Goal: Information Seeking & Learning: Learn about a topic

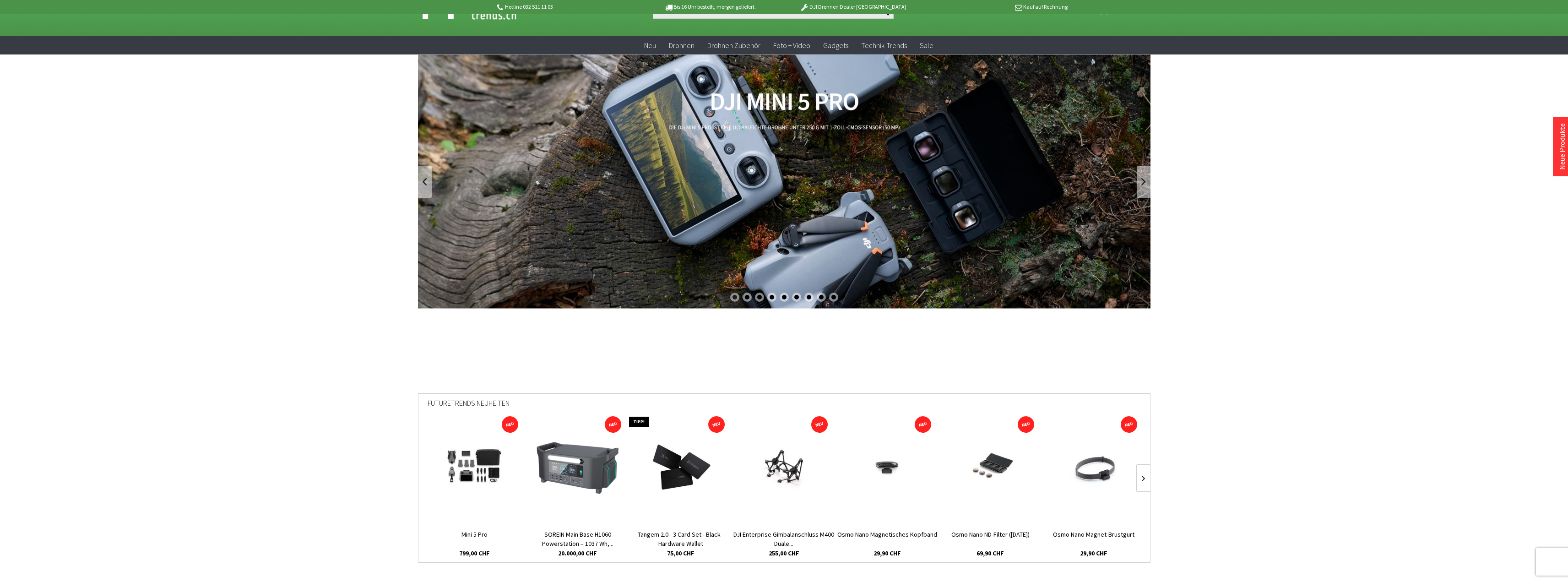
scroll to position [46, 0]
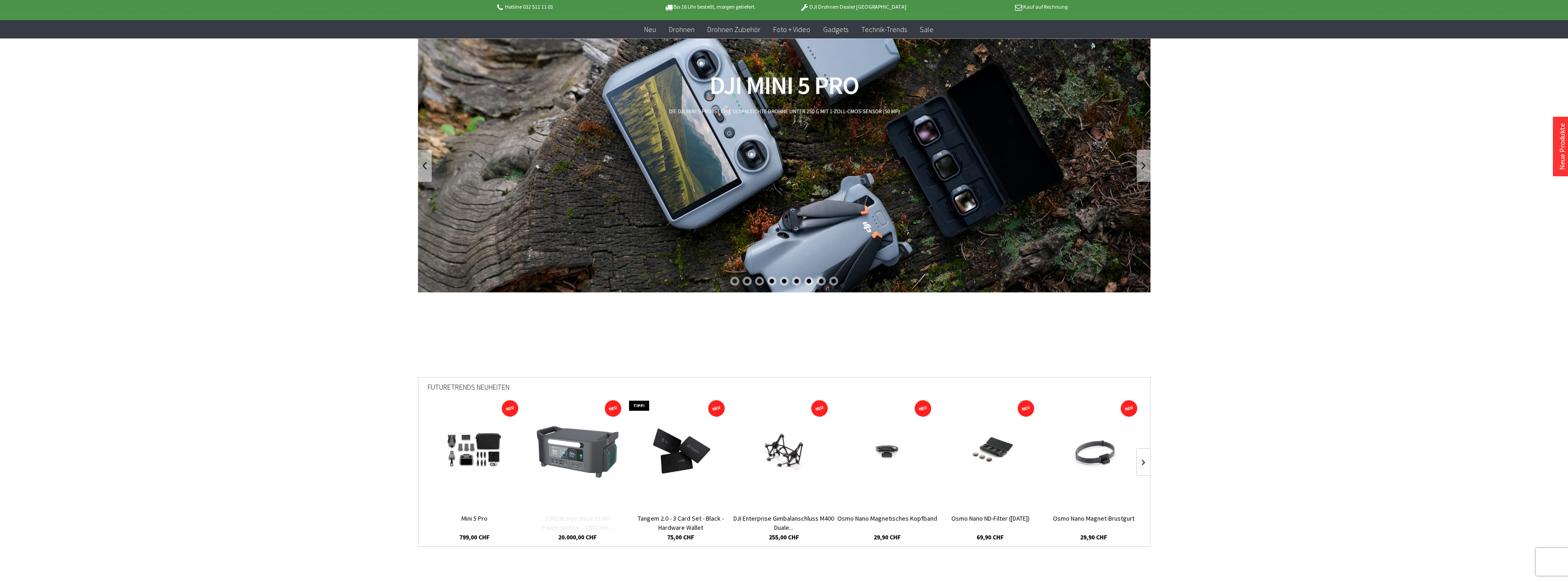
click at [604, 517] on link "SOREIN Main Base H1060 Powerstation – 1037 Wh,..." at bounding box center [578, 523] width 103 height 18
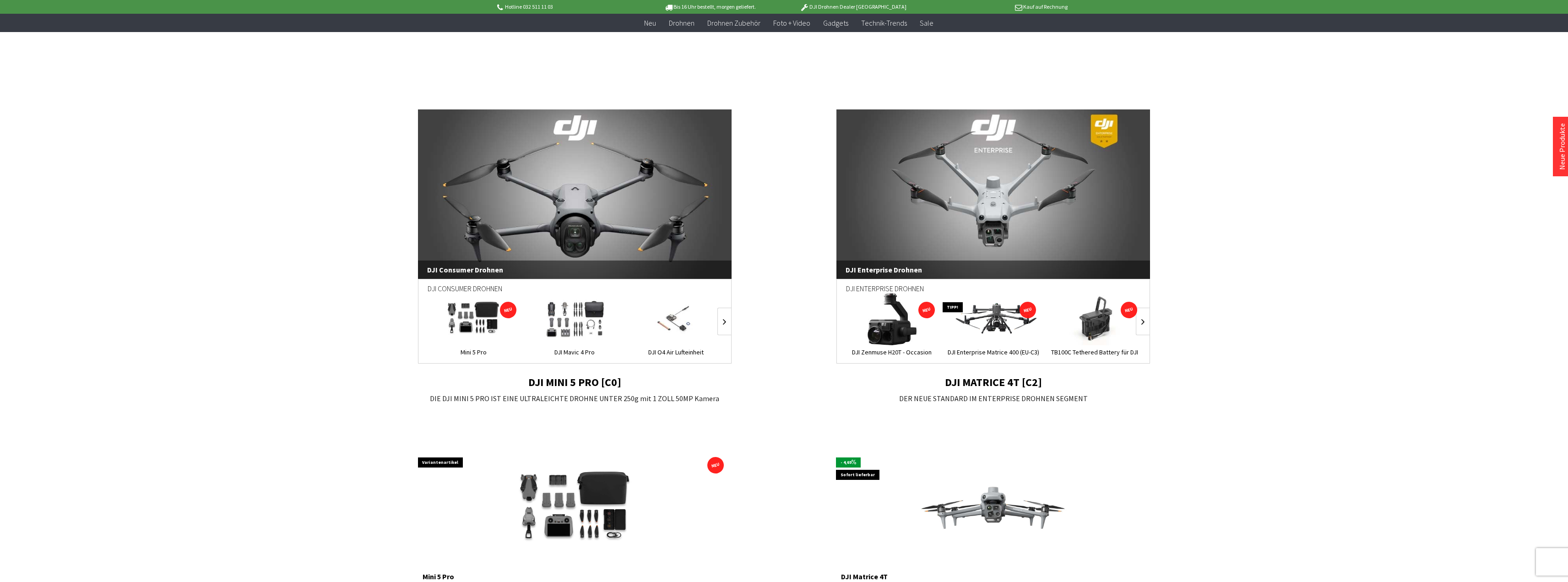
scroll to position [0, 0]
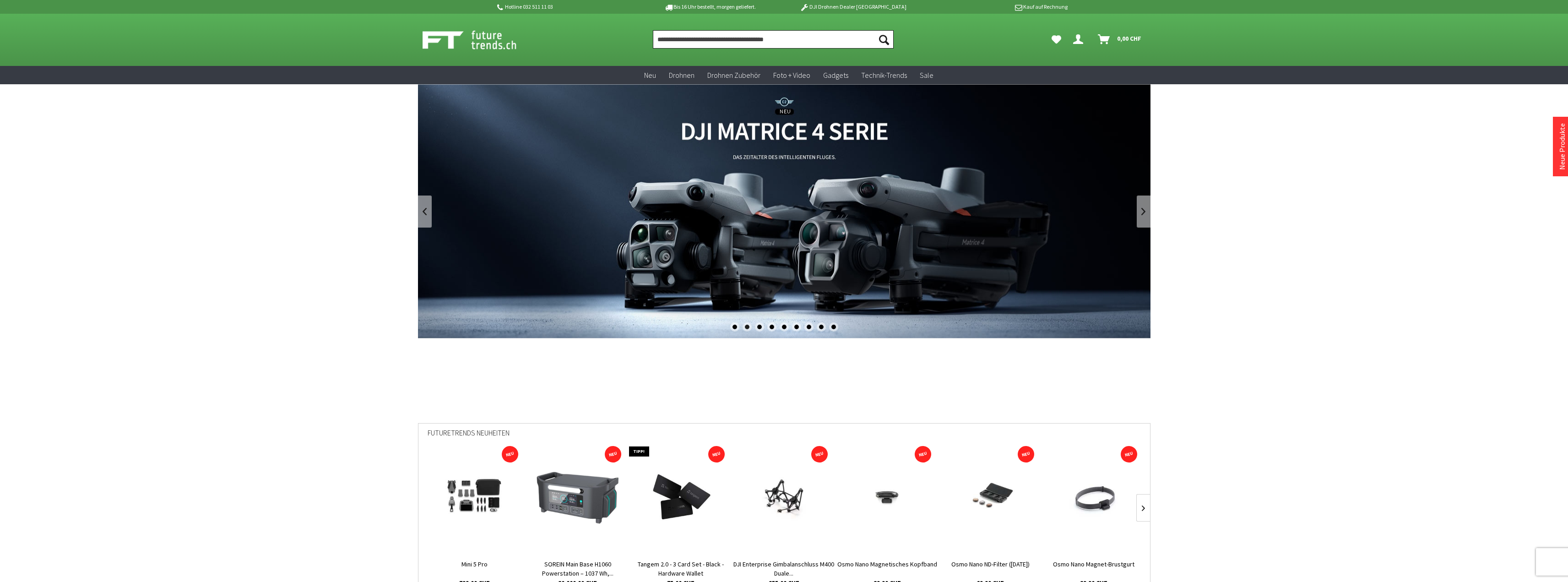
click at [712, 36] on input "Produkt, Marke, Kategorie, EAN, Artikelnummer…" at bounding box center [773, 39] width 241 height 18
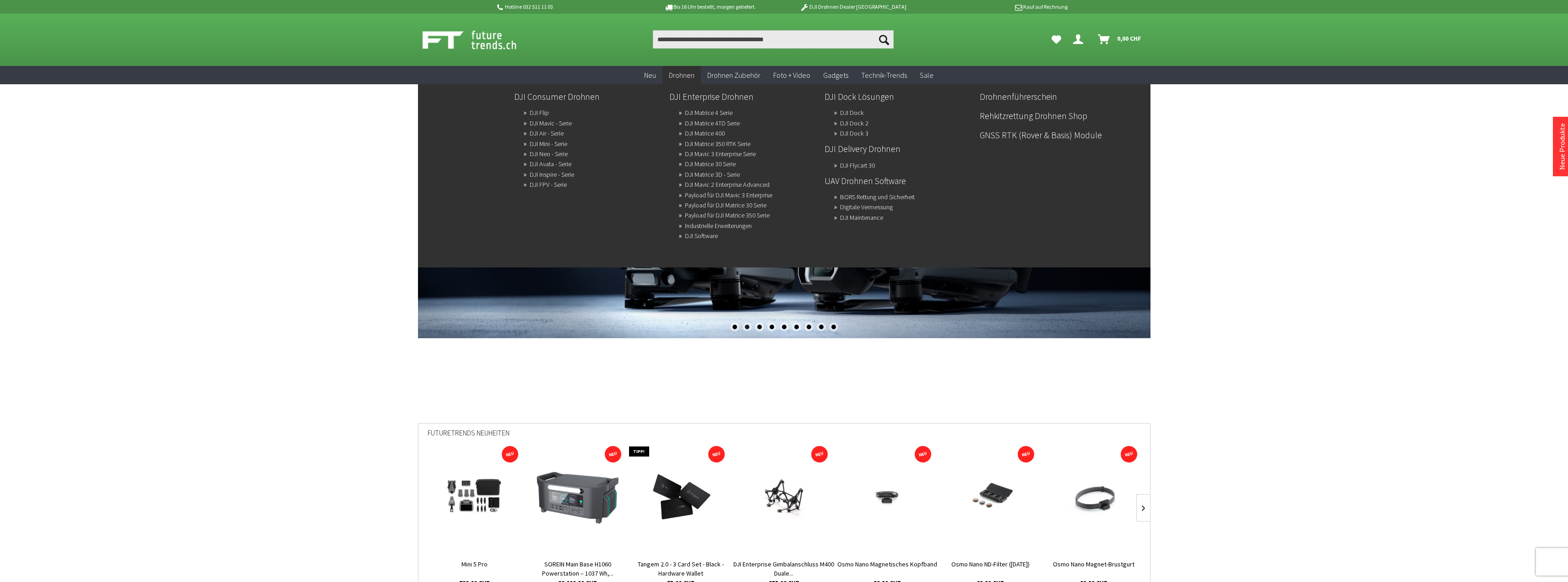
click at [689, 74] on span "Drohnen" at bounding box center [682, 75] width 26 height 9
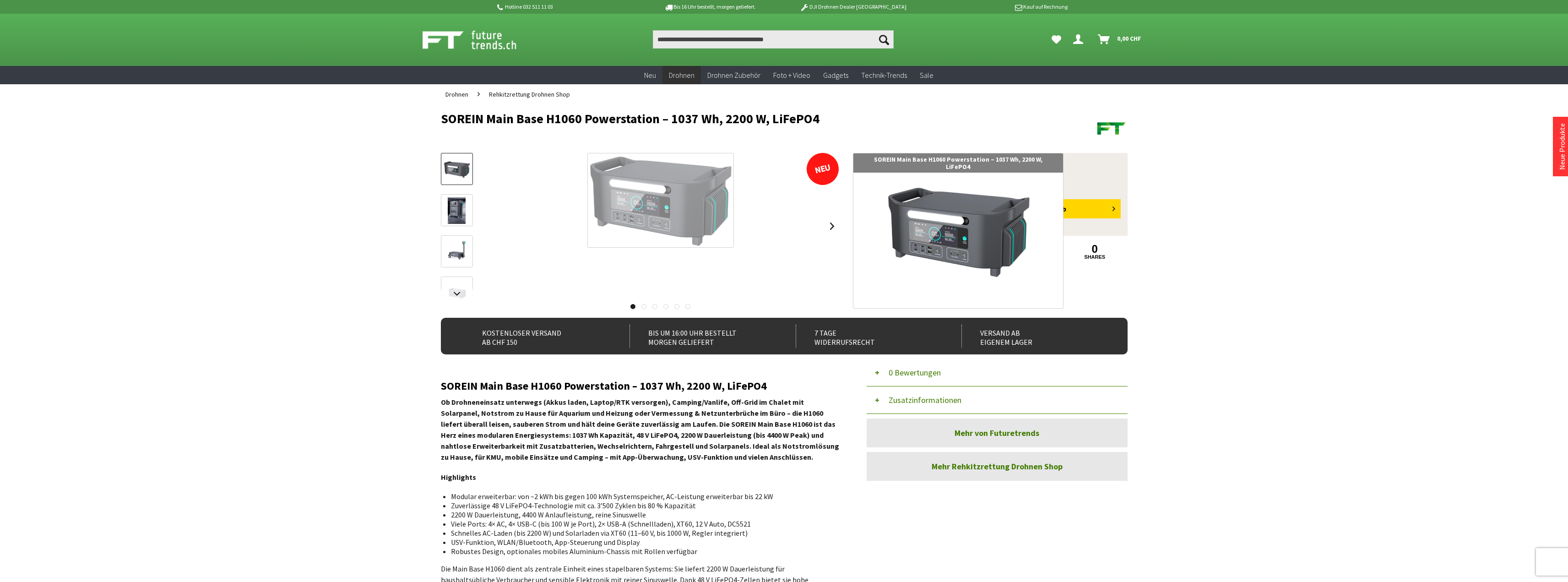
click at [698, 220] on div at bounding box center [660, 200] width 146 height 95
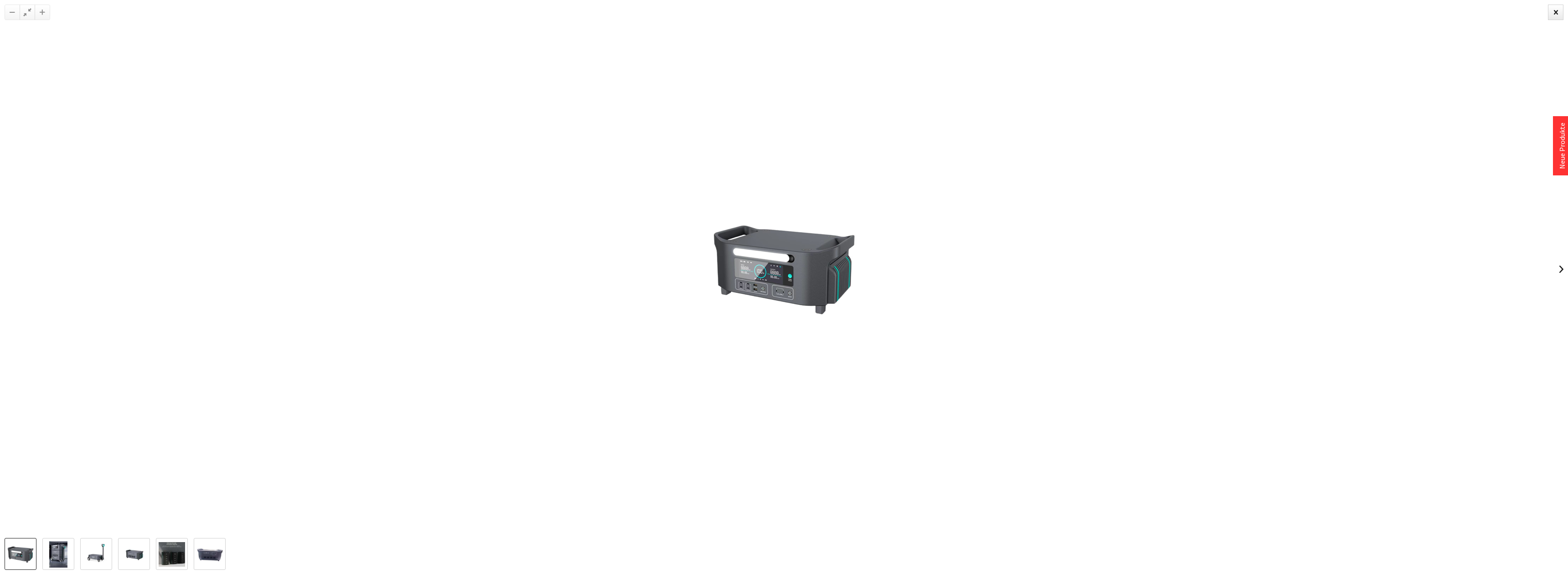
click at [850, 276] on img at bounding box center [784, 269] width 146 height 95
click at [83, 542] on img at bounding box center [96, 555] width 26 height 26
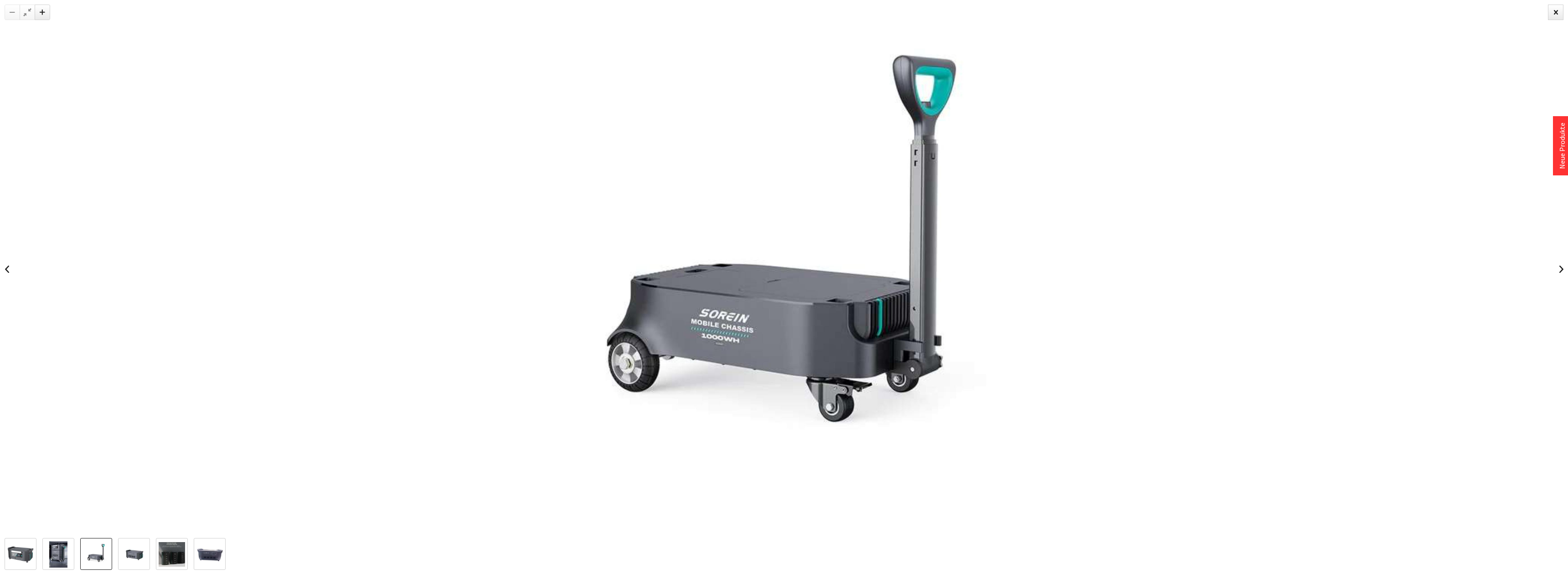
click at [71, 553] on link at bounding box center [58, 554] width 32 height 32
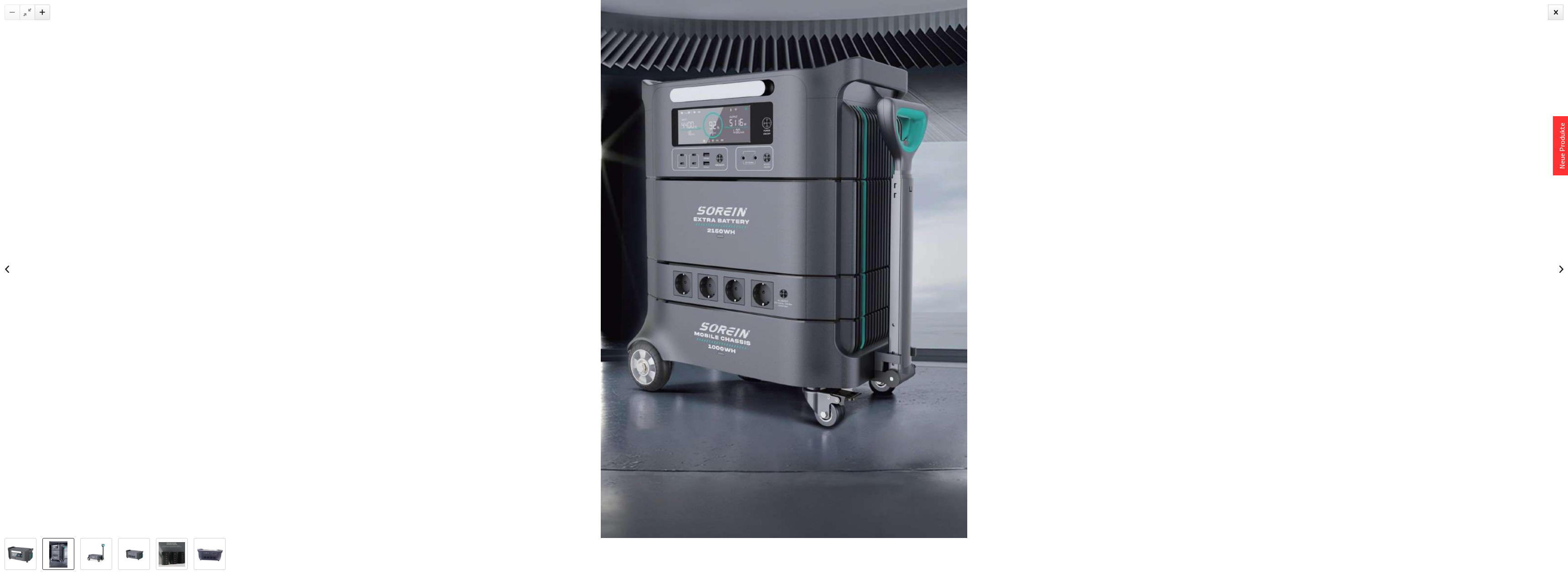
click at [163, 546] on img at bounding box center [172, 555] width 26 height 25
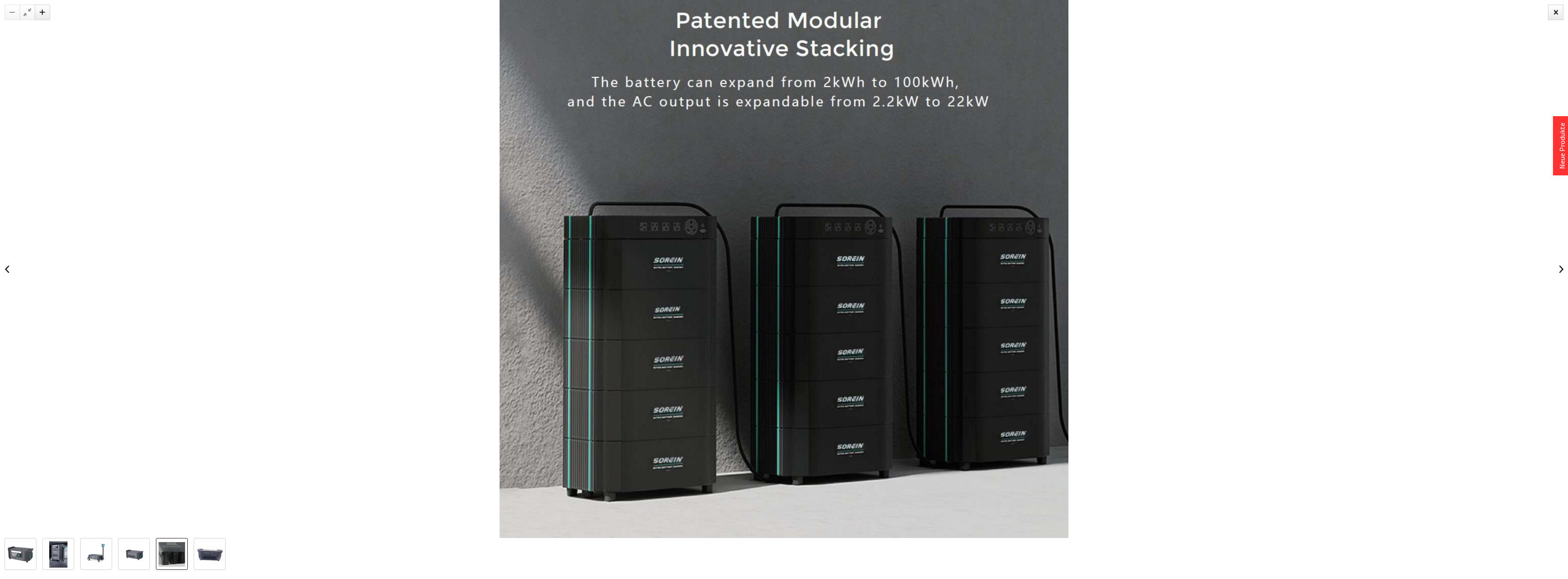
click at [210, 558] on img at bounding box center [210, 555] width 26 height 20
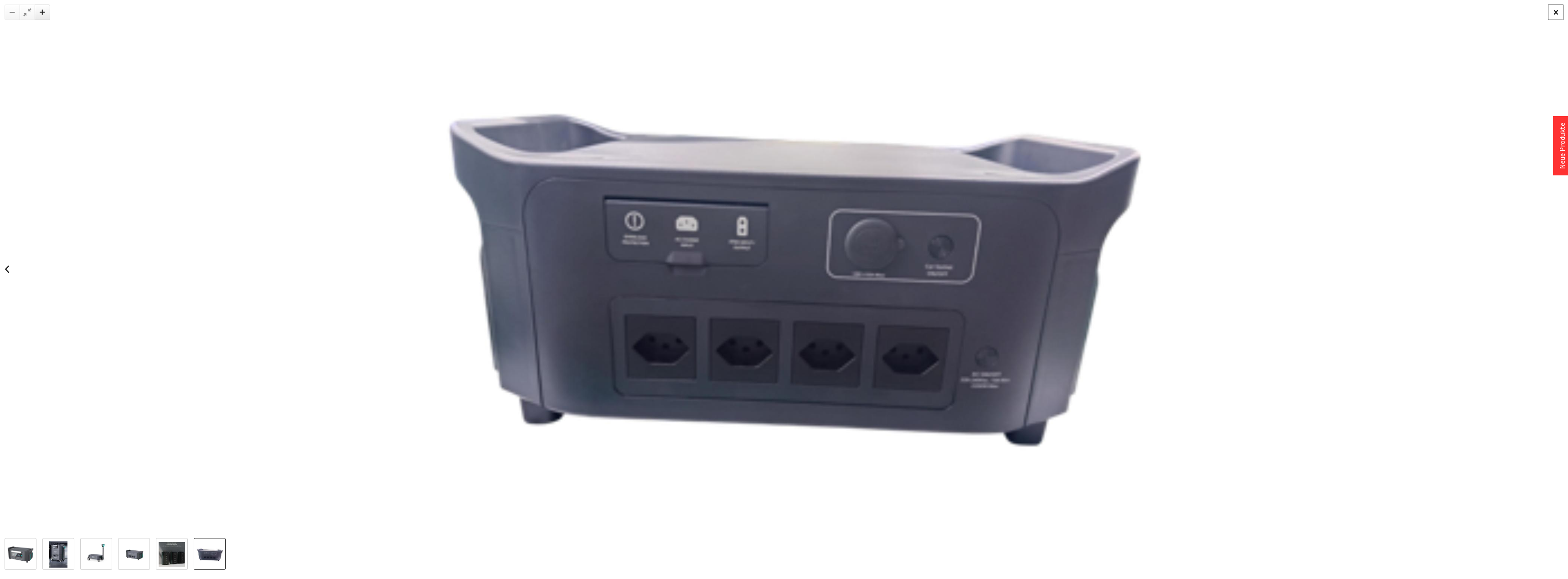
click at [1554, 14] on div at bounding box center [1555, 12] width 16 height 16
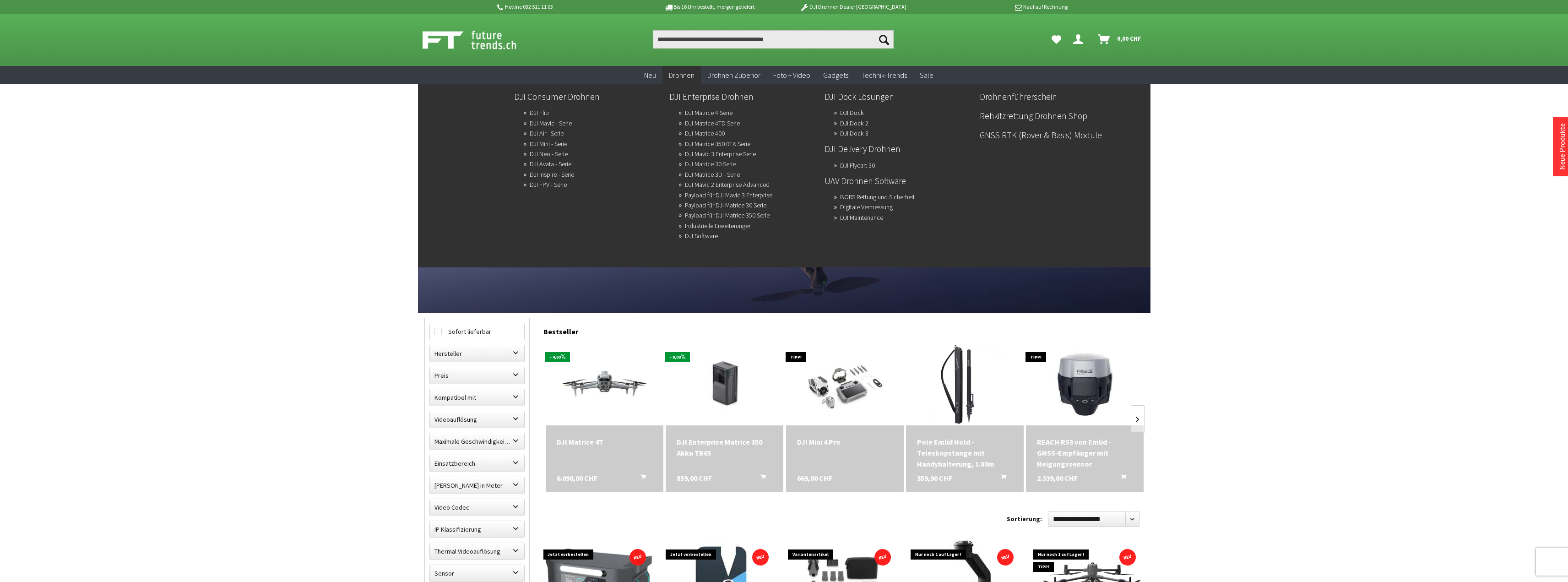
click at [724, 164] on link "DJI Matrice 30 Serie" at bounding box center [710, 164] width 51 height 13
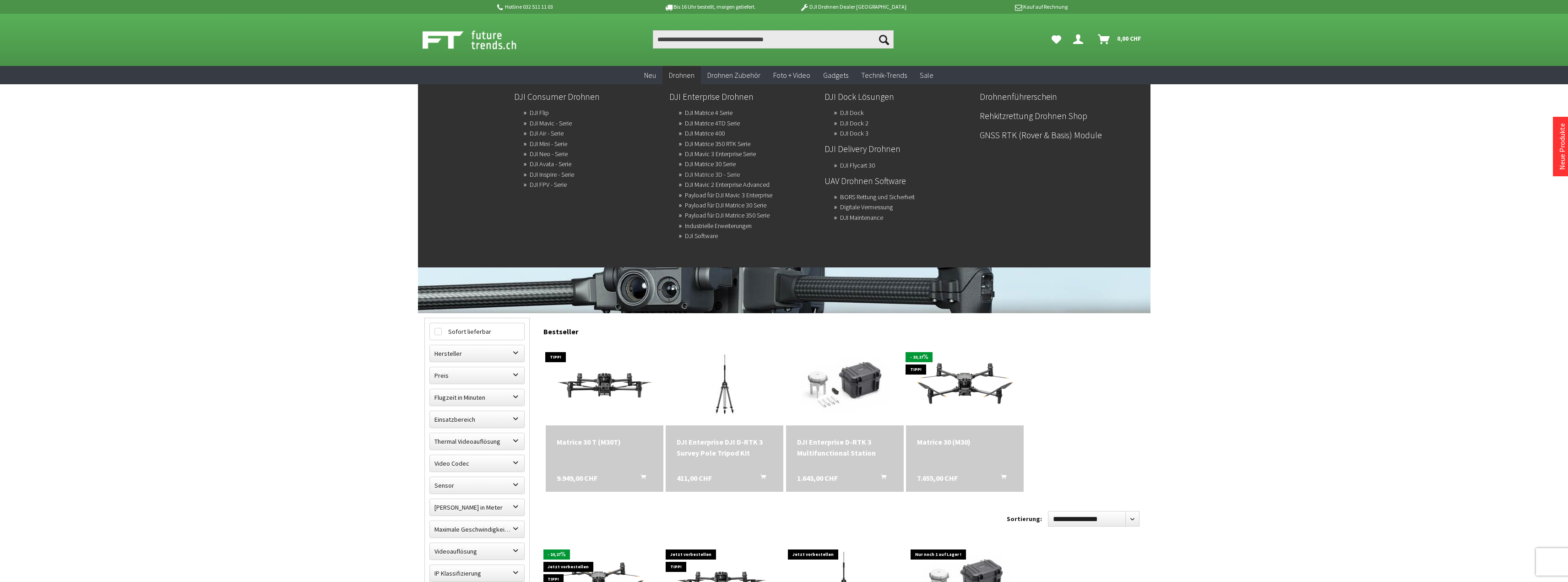
click at [735, 175] on link "DJI Matrice 3D - Serie" at bounding box center [712, 174] width 55 height 13
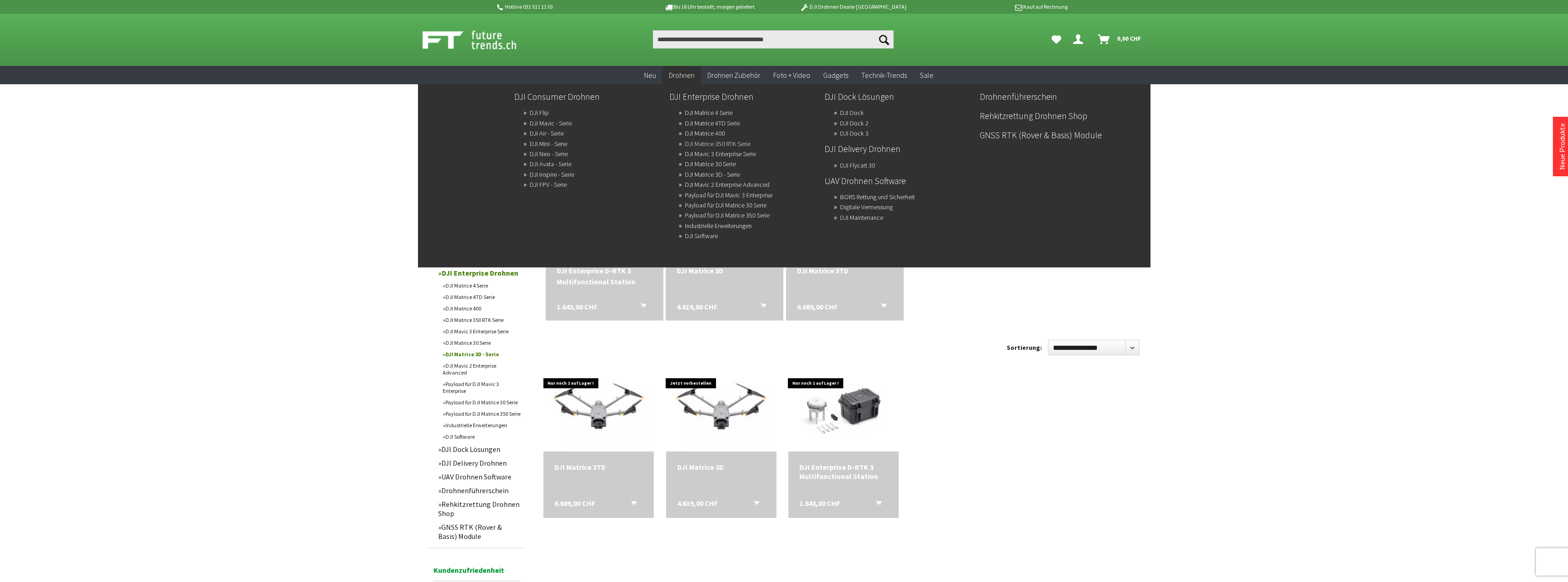
click at [734, 145] on link "DJI Matrice 350 RTK Serie" at bounding box center [717, 143] width 65 height 13
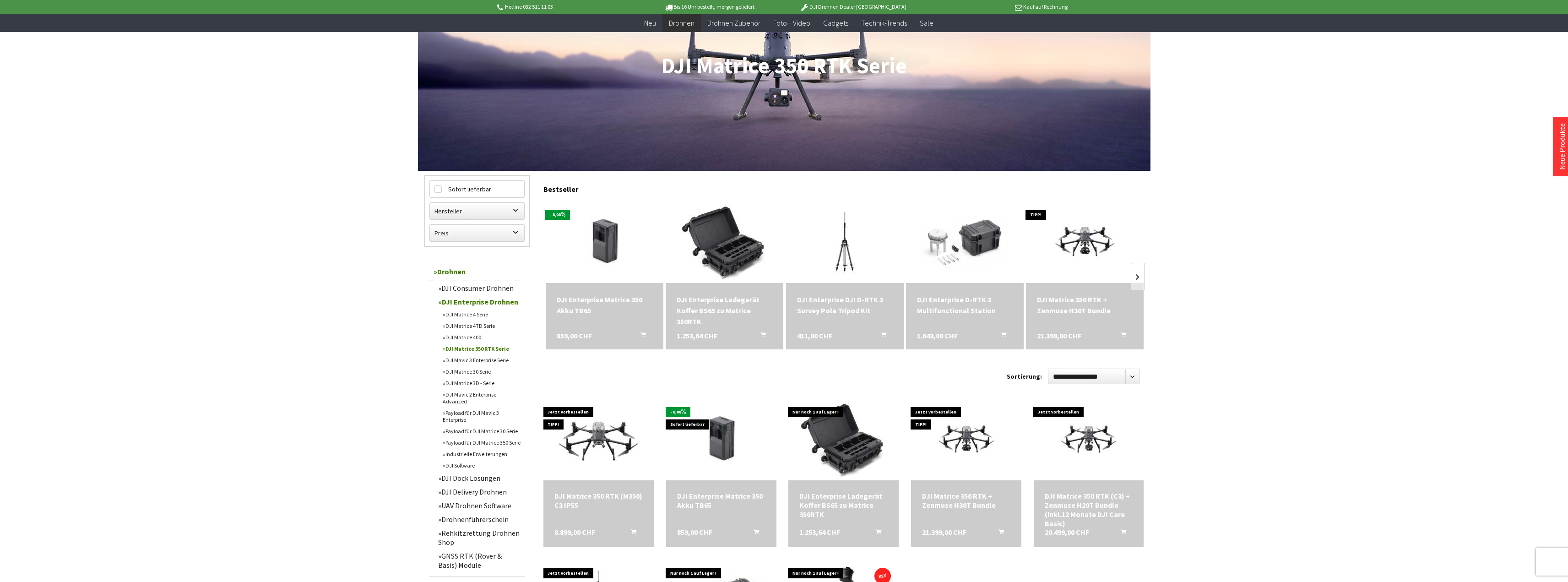
scroll to position [137, 0]
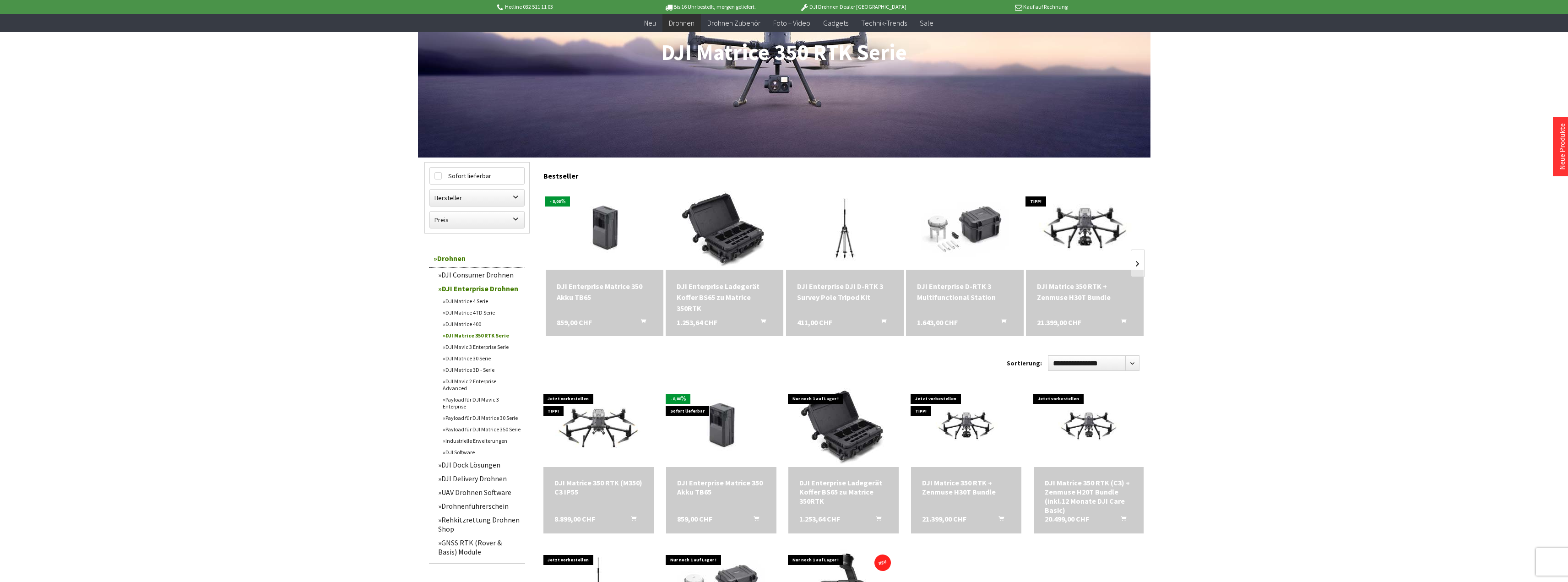
click at [1082, 243] on img at bounding box center [1085, 228] width 165 height 104
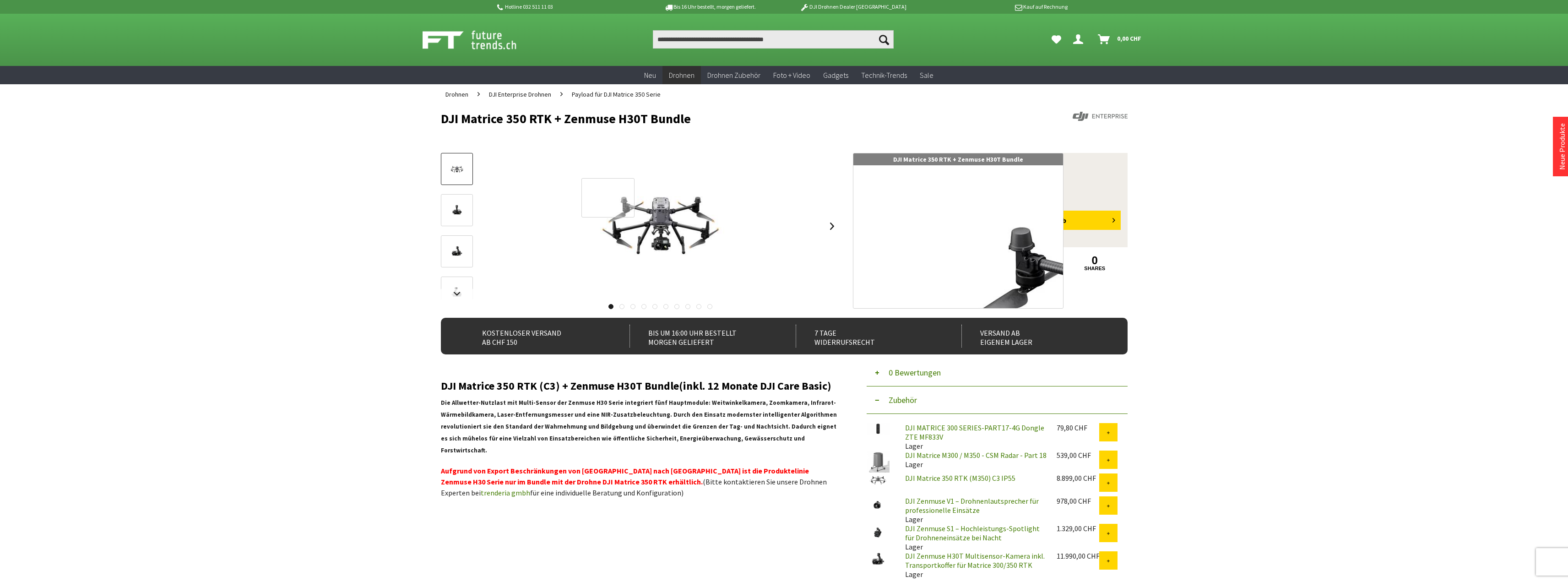
click at [608, 198] on div at bounding box center [608, 198] width 53 height 40
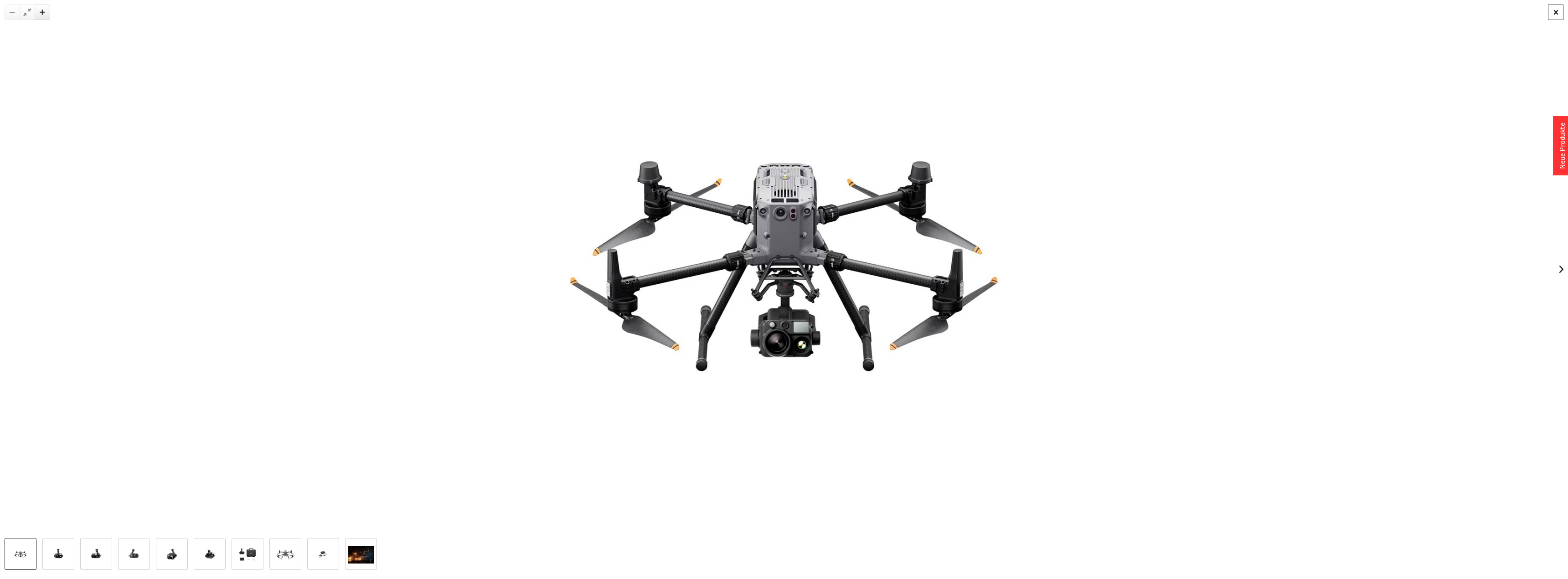
click at [1560, 14] on div at bounding box center [1555, 12] width 16 height 16
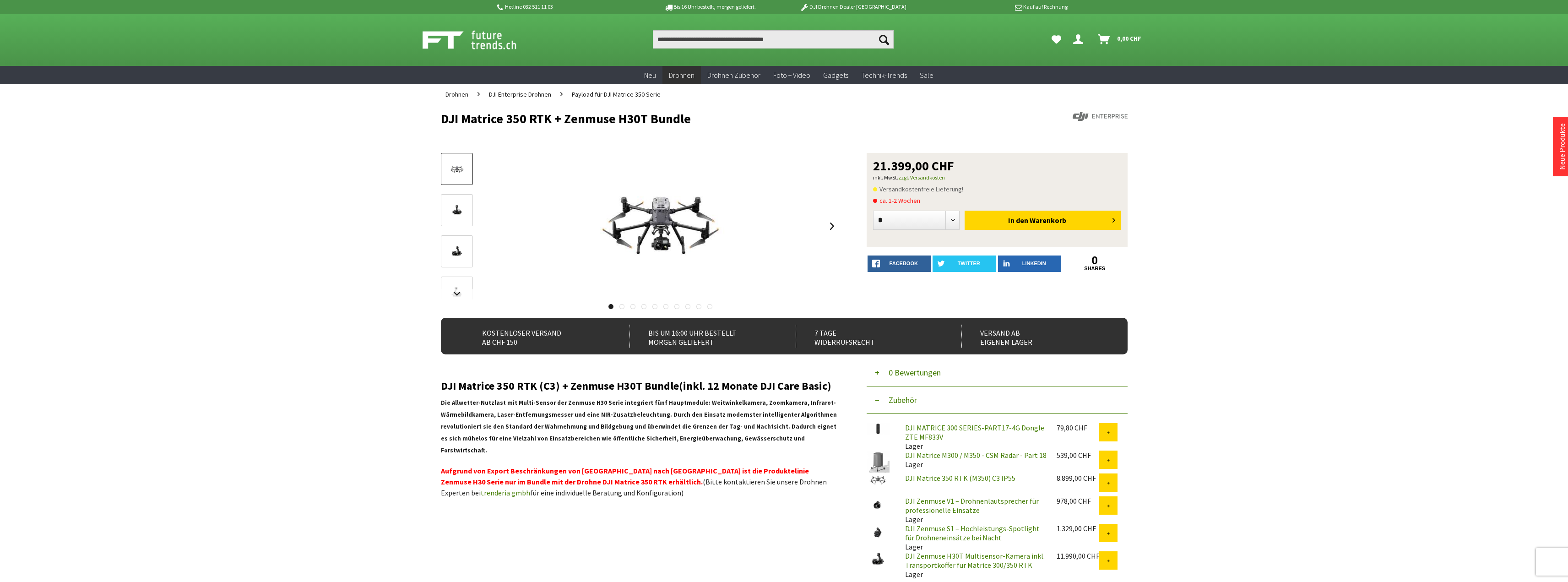
drag, startPoint x: 973, startPoint y: 165, endPoint x: 858, endPoint y: 163, distance: 115.0
click at [858, 163] on div "DJI Matrice 350 RTK + Zenmuse H30T Bundle 21.399,00 CHF inkl. MwSt. zzgl. Versa…" at bounding box center [784, 235] width 687 height 165
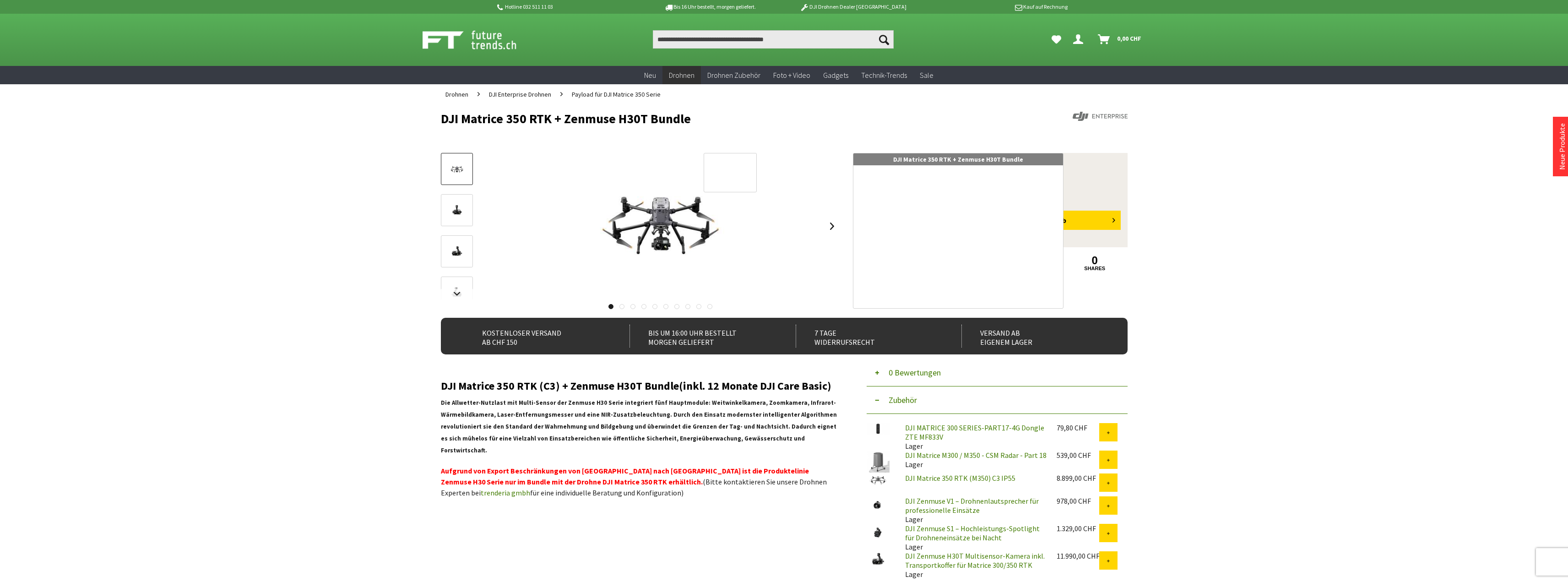
click at [717, 154] on div at bounding box center [730, 172] width 53 height 40
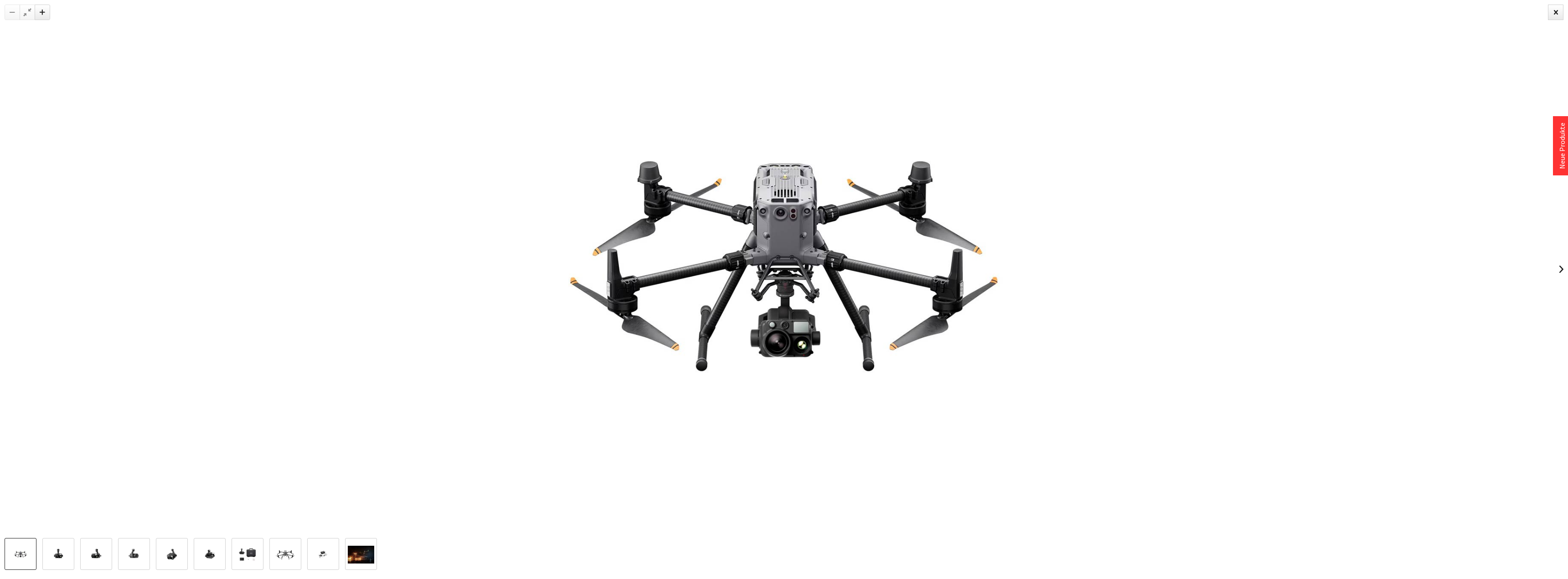
click at [896, 145] on img at bounding box center [784, 269] width 855 height 538
click at [1052, 133] on img at bounding box center [784, 269] width 855 height 538
click at [1560, 18] on div at bounding box center [1555, 12] width 16 height 16
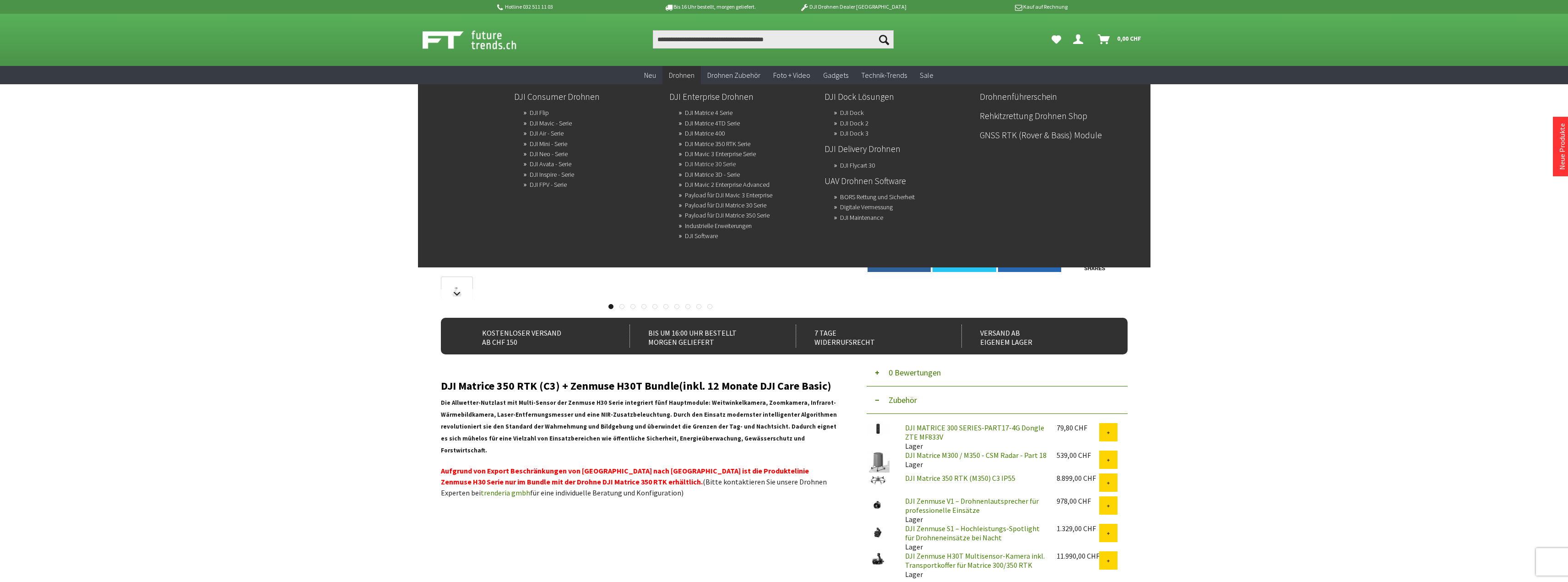
click at [727, 166] on link "DJI Matrice 30 Serie" at bounding box center [710, 164] width 51 height 13
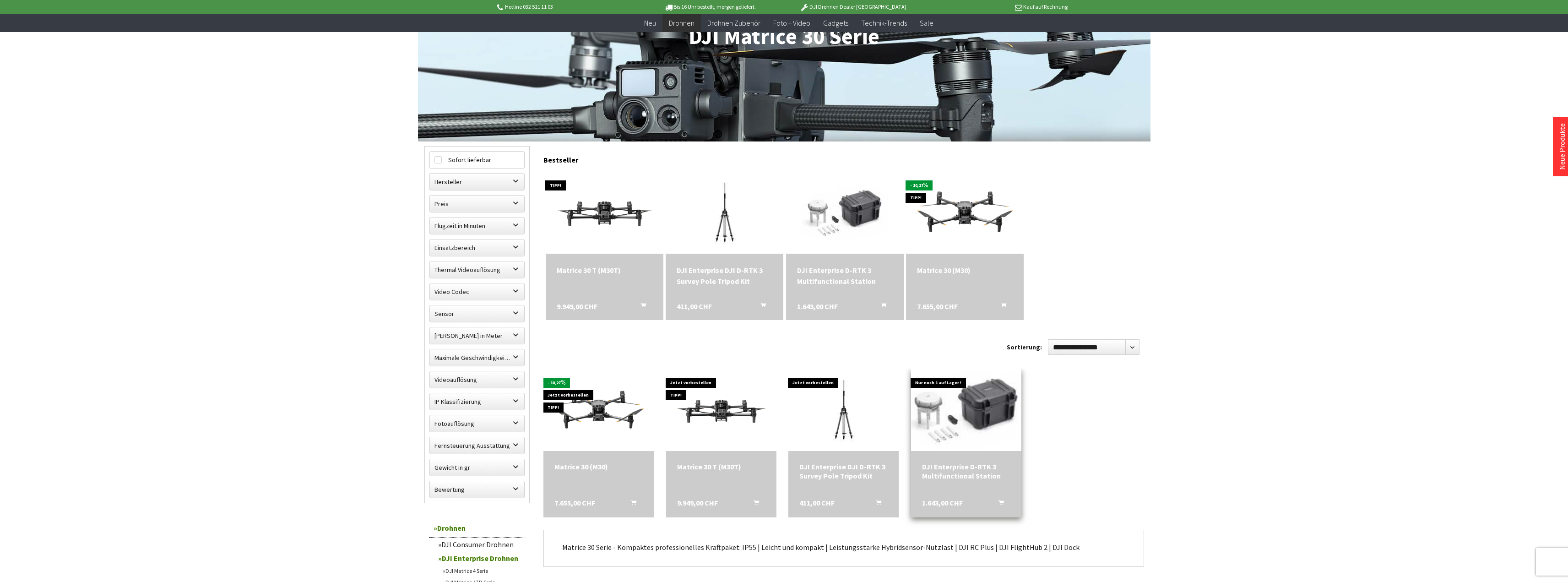
scroll to position [183, 0]
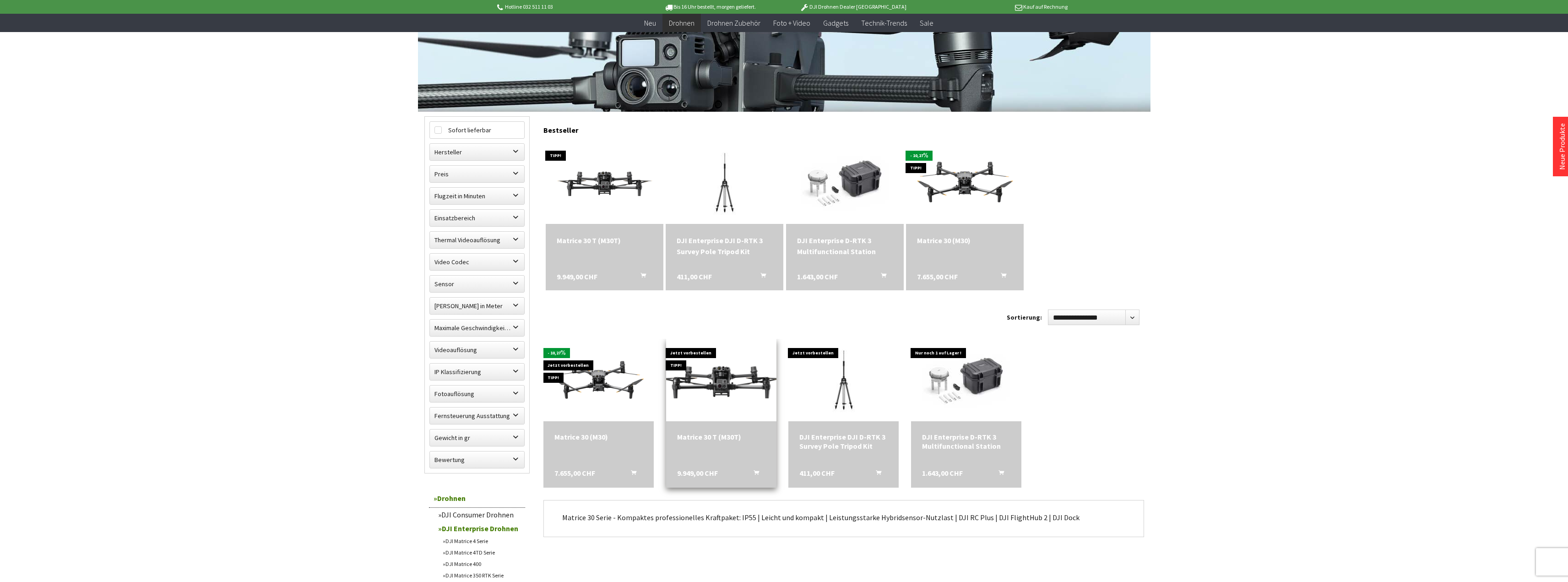
click at [698, 370] on img at bounding box center [721, 380] width 154 height 87
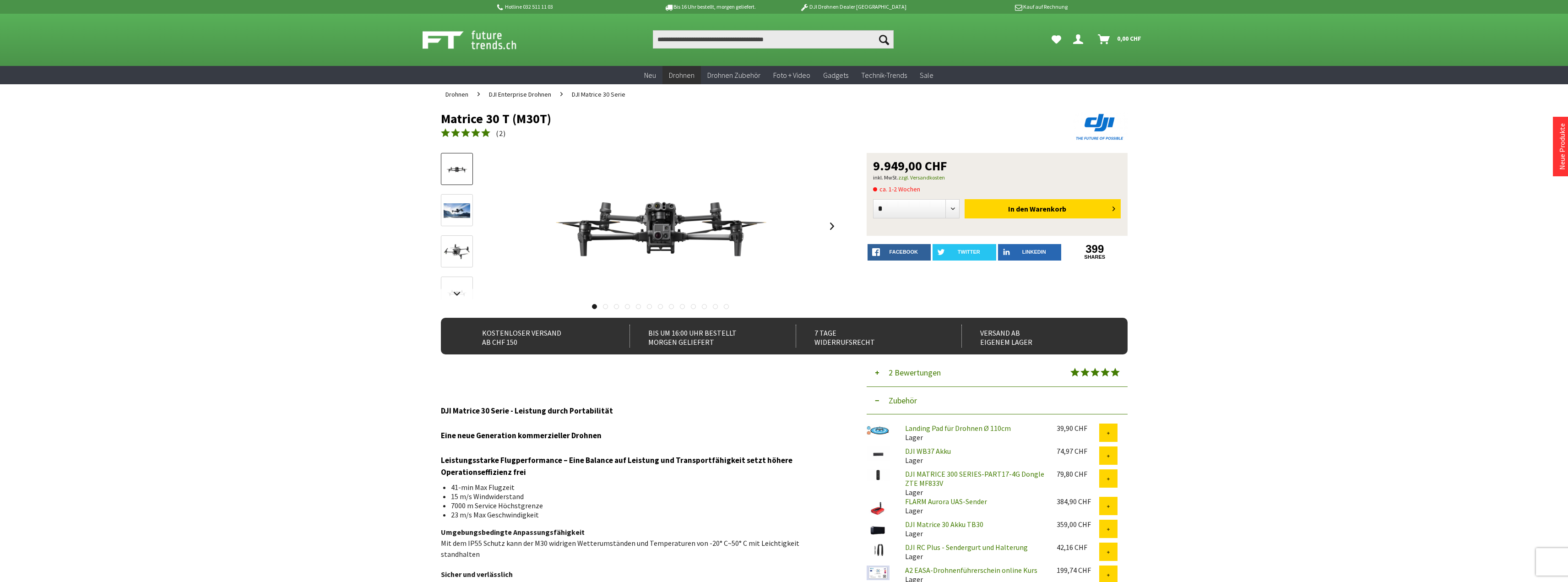
click at [651, 233] on div at bounding box center [651, 238] width 31 height 23
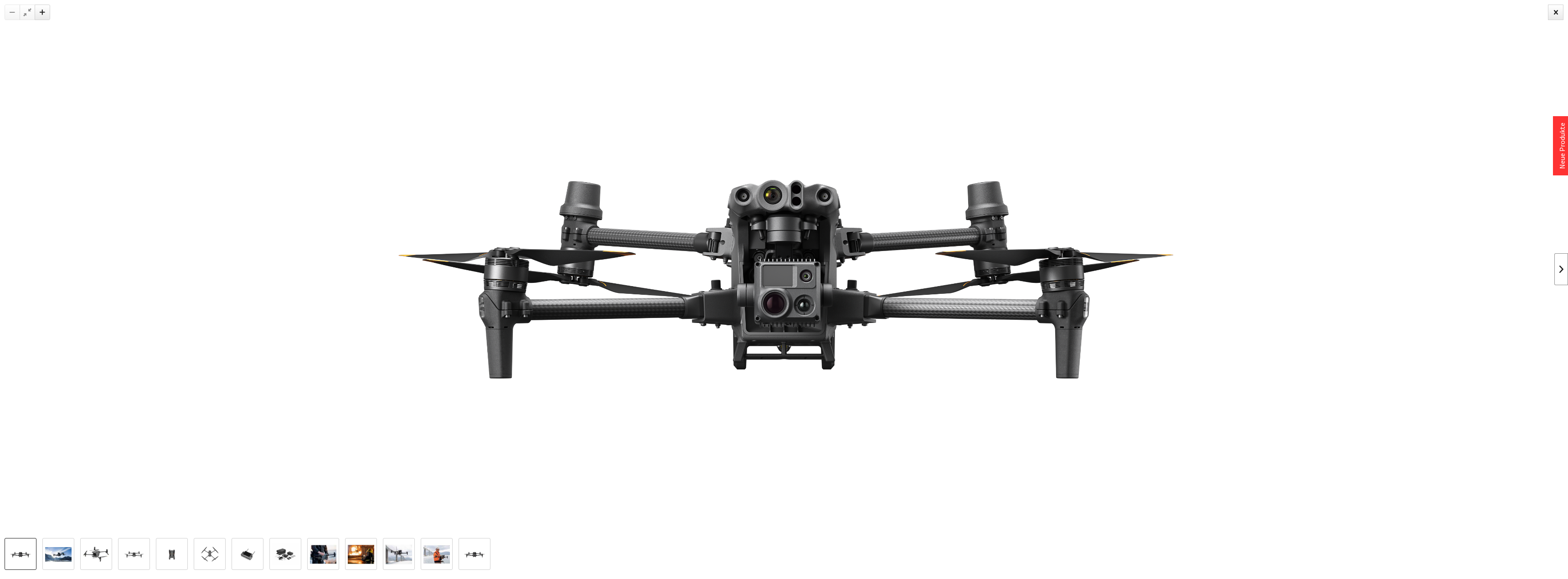
click at [1560, 270] on link at bounding box center [1561, 269] width 14 height 32
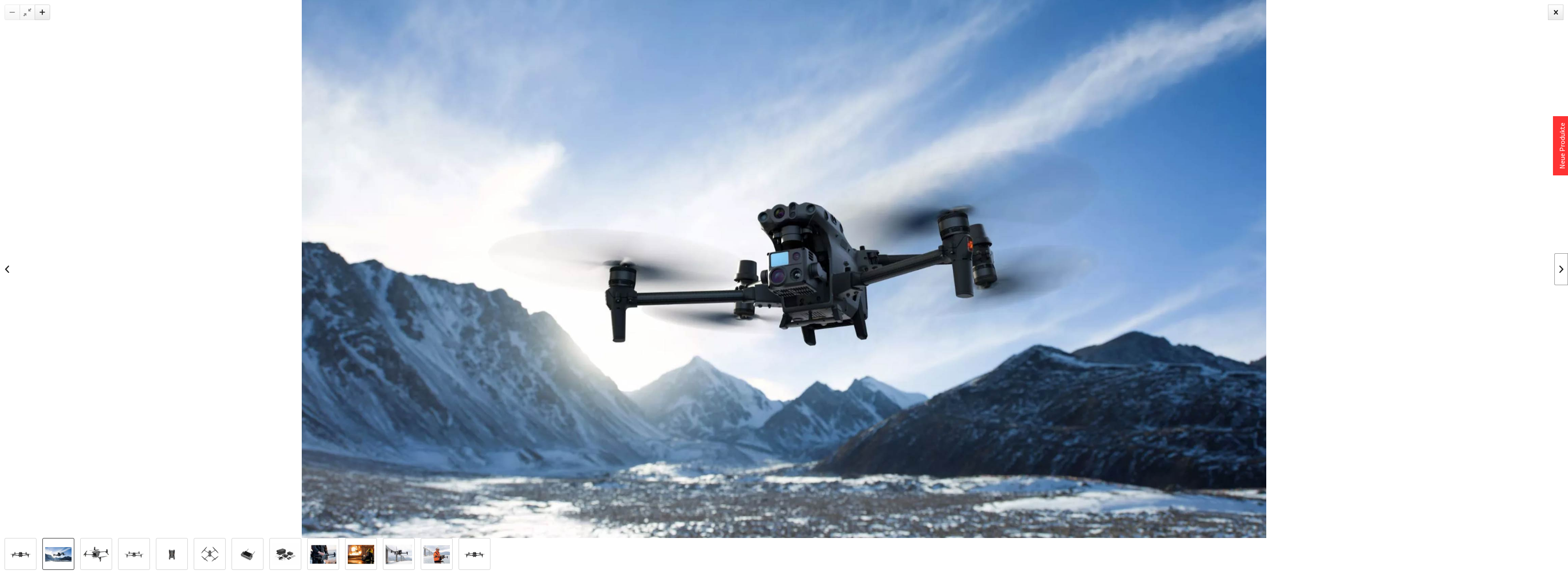
click at [1559, 267] on link at bounding box center [1561, 269] width 14 height 32
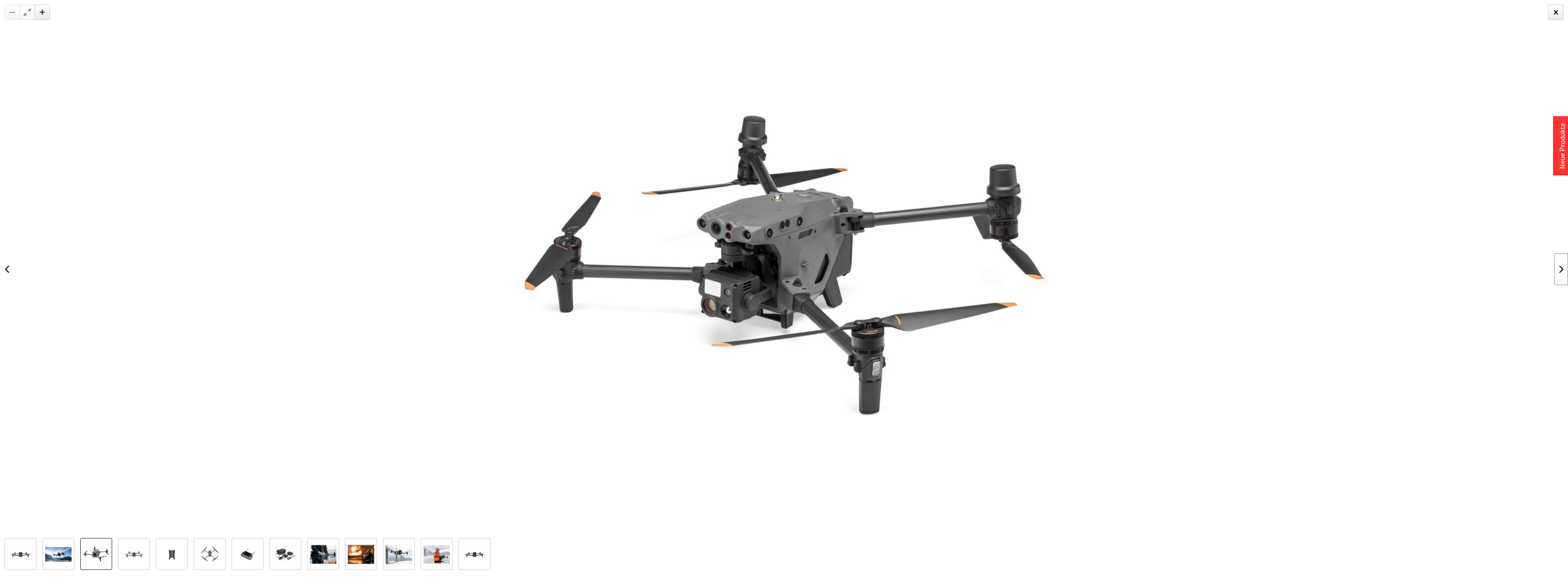
click at [1560, 266] on link at bounding box center [1561, 269] width 14 height 32
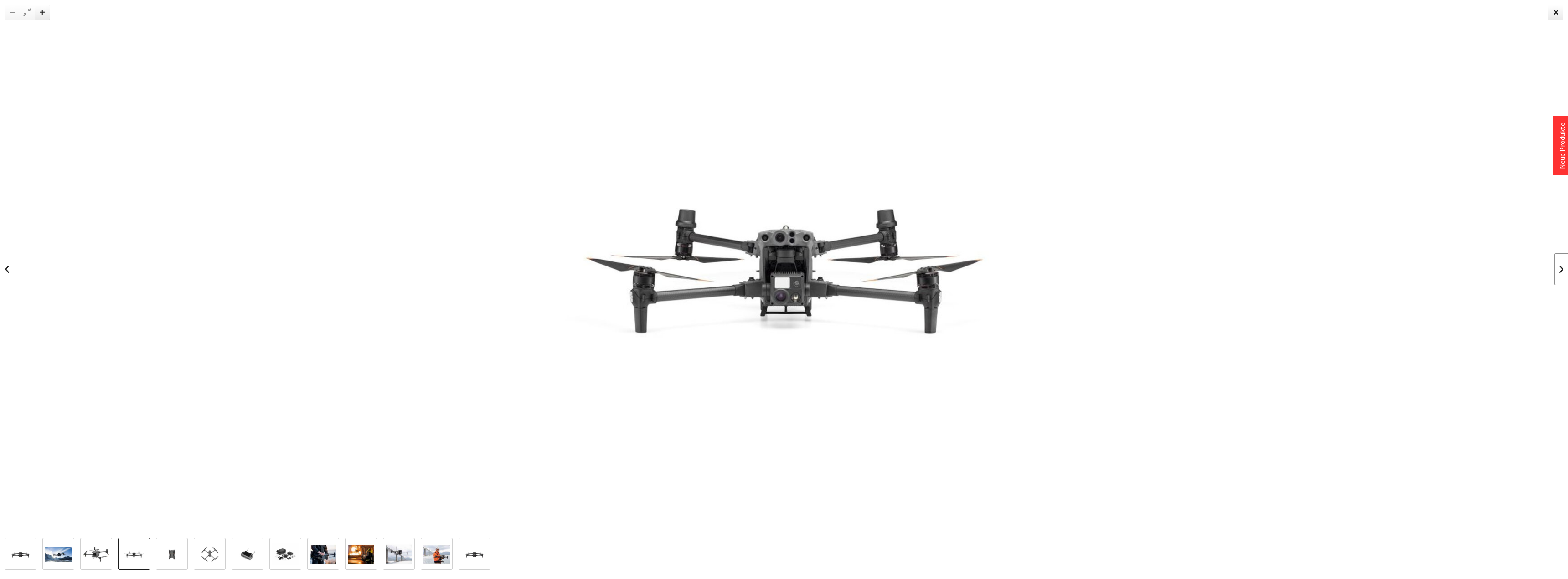
click at [1560, 265] on link at bounding box center [1561, 269] width 14 height 32
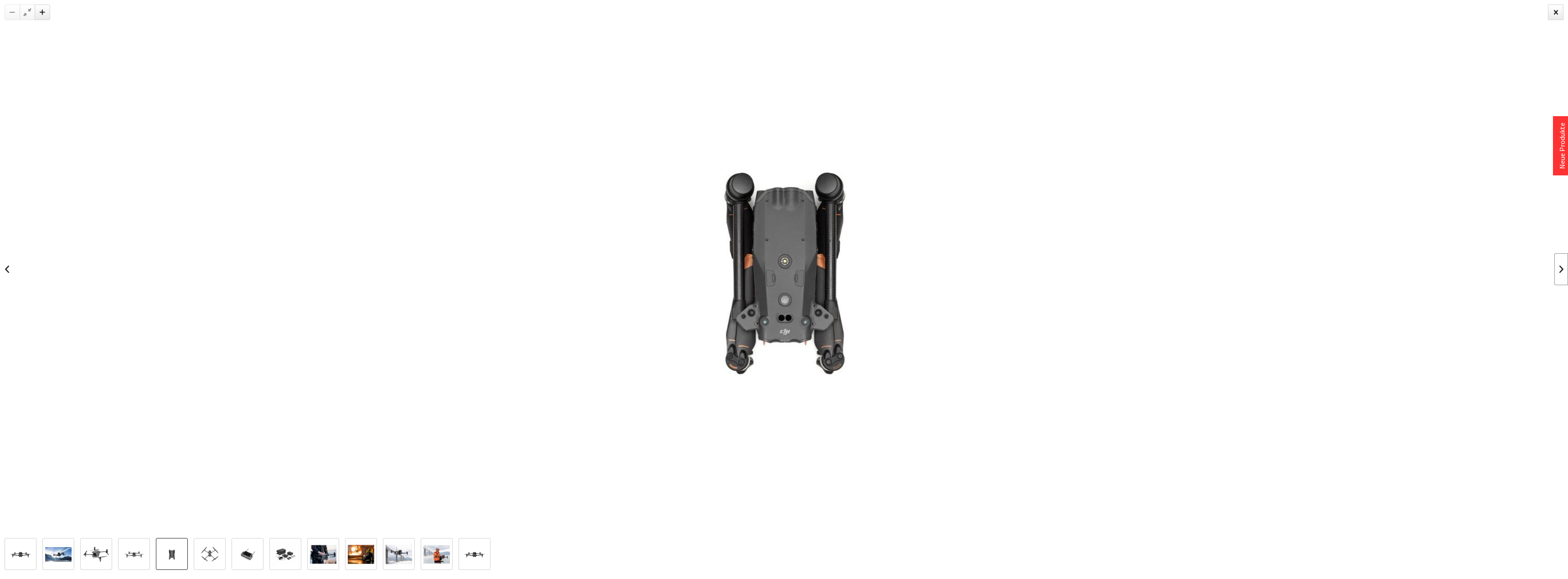
click at [1560, 265] on link at bounding box center [1561, 269] width 14 height 32
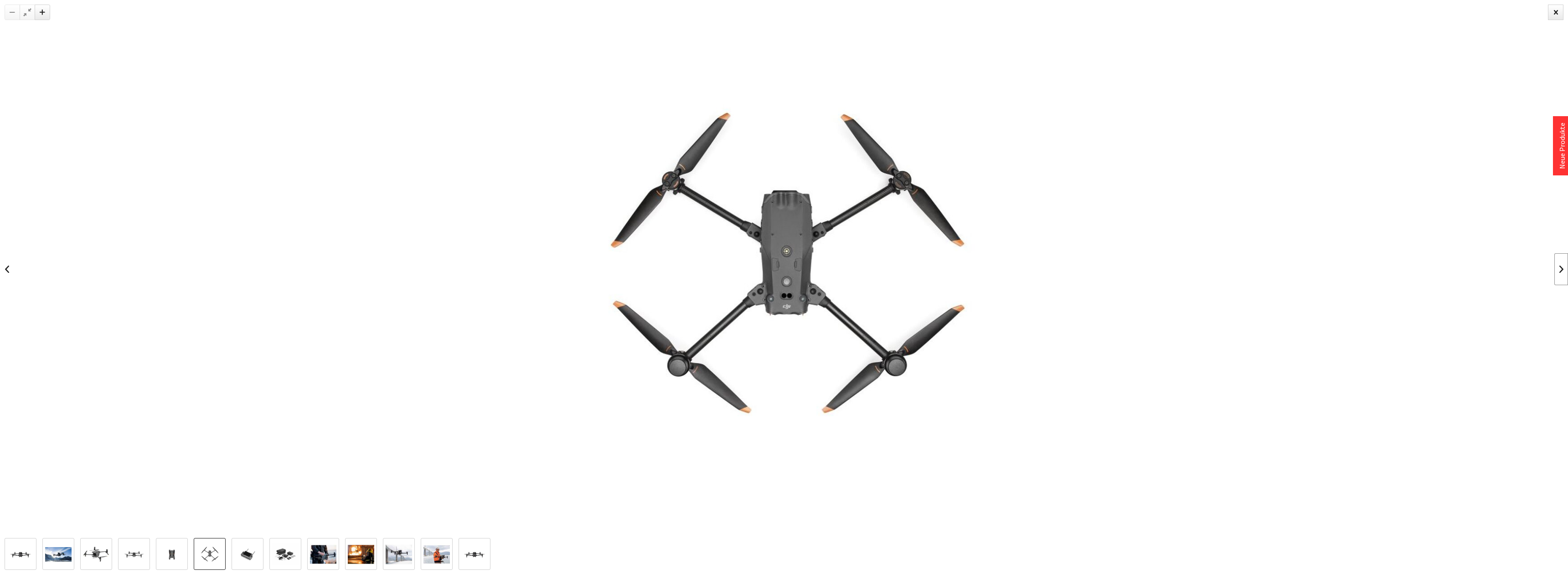
click at [1560, 265] on link at bounding box center [1561, 269] width 14 height 32
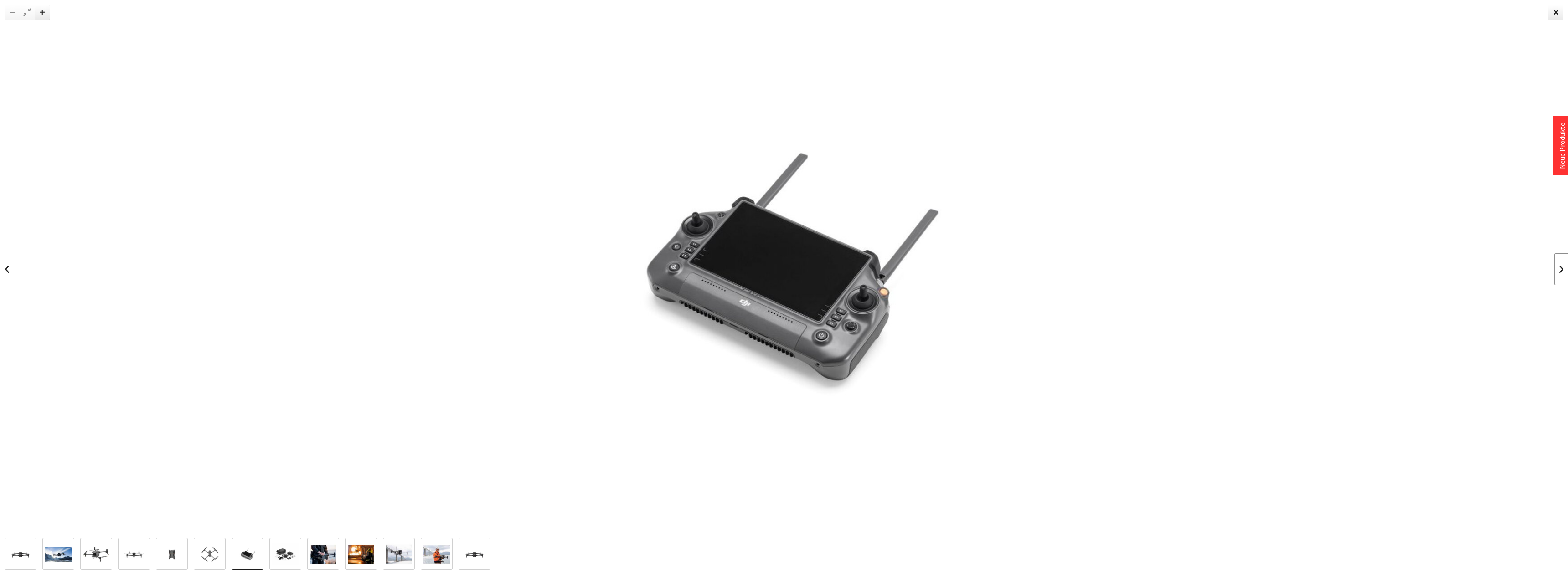
click at [1560, 267] on link at bounding box center [1561, 269] width 14 height 32
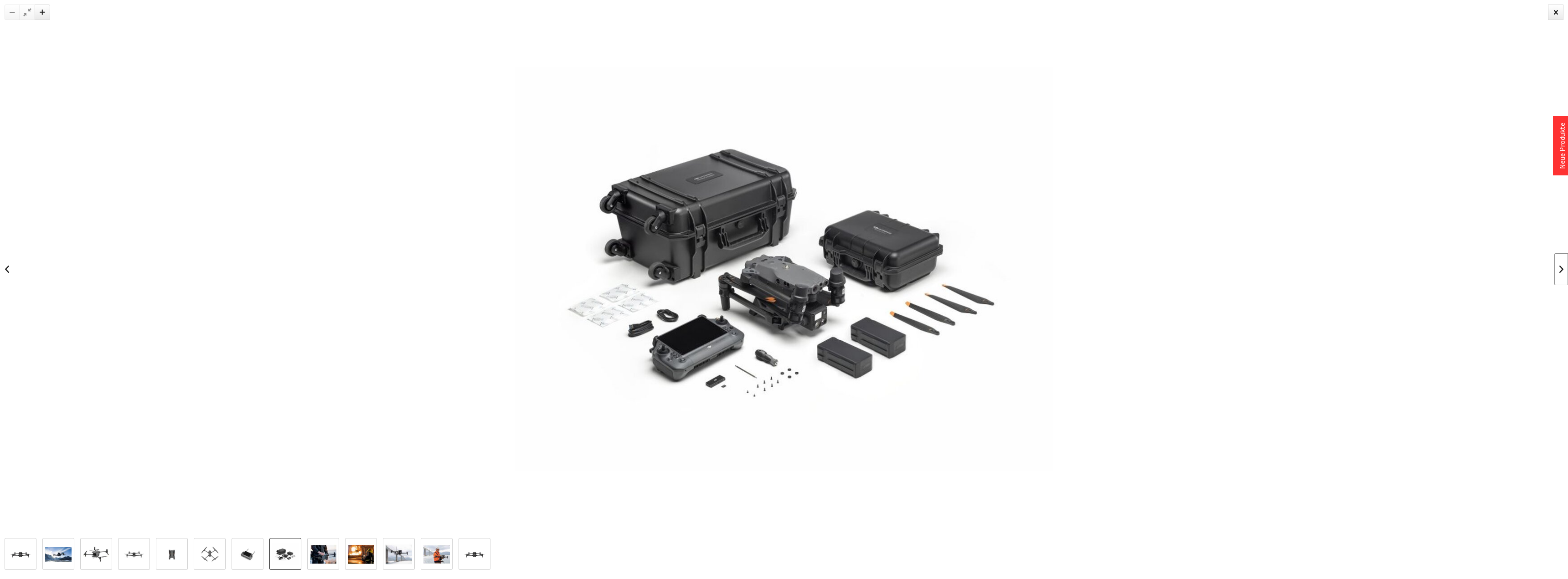
click at [1557, 275] on link at bounding box center [1561, 269] width 14 height 32
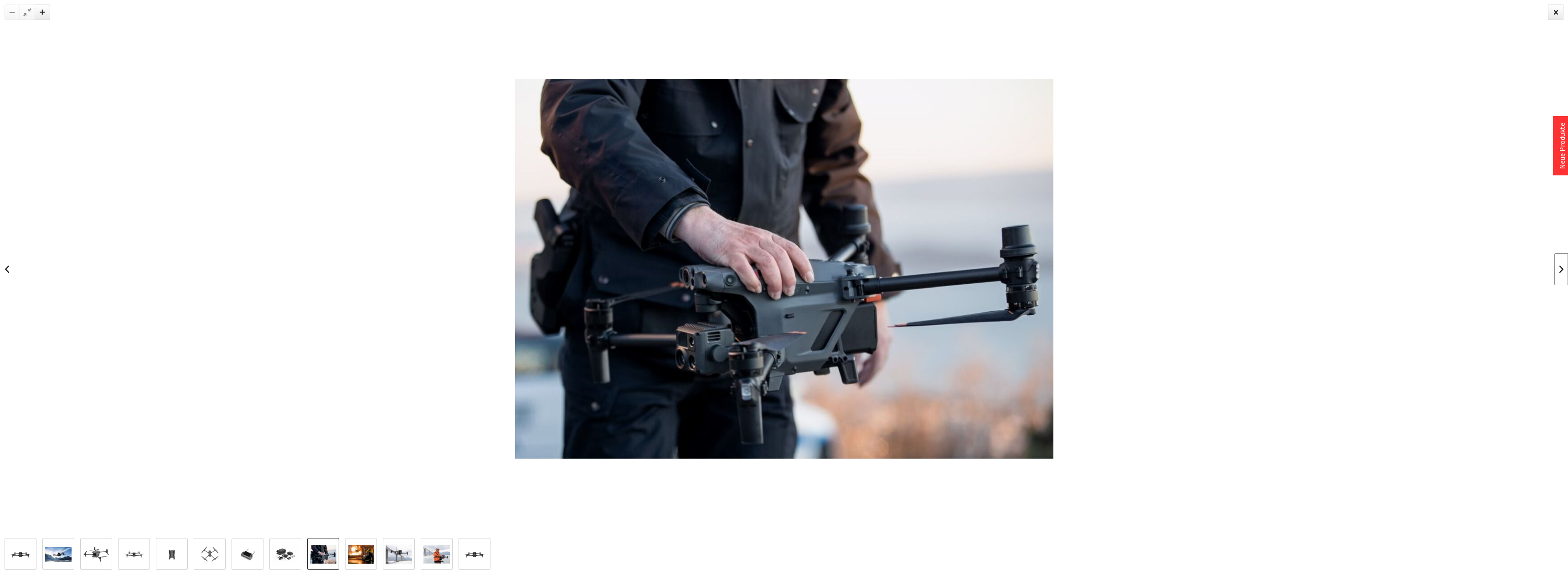
click at [1556, 267] on link at bounding box center [1561, 269] width 14 height 32
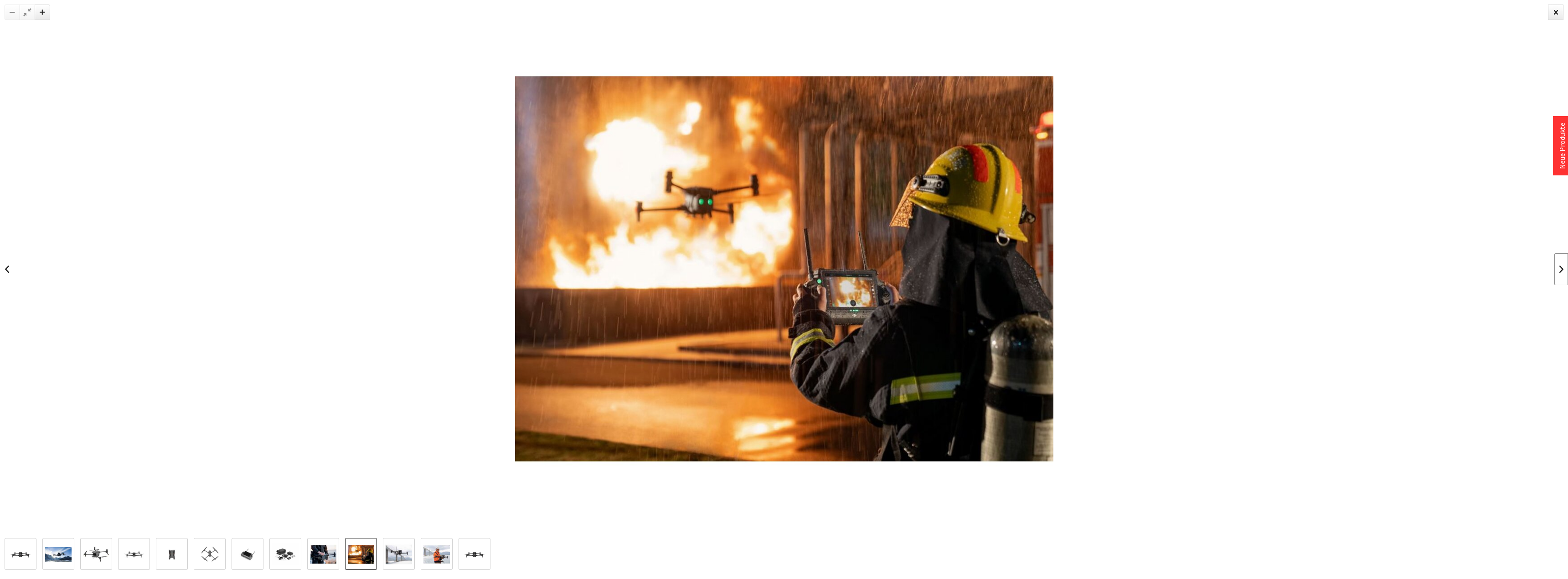
click at [1556, 267] on link at bounding box center [1561, 269] width 14 height 32
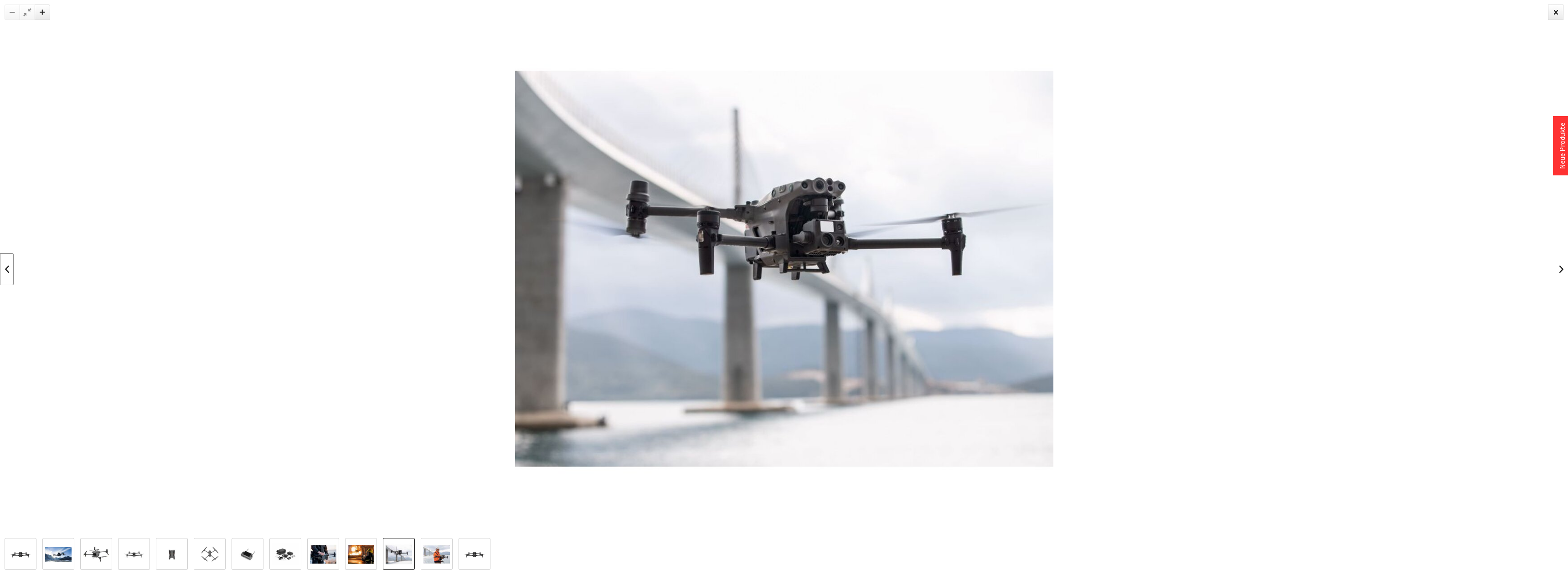
click at [8, 269] on link at bounding box center [7, 269] width 14 height 32
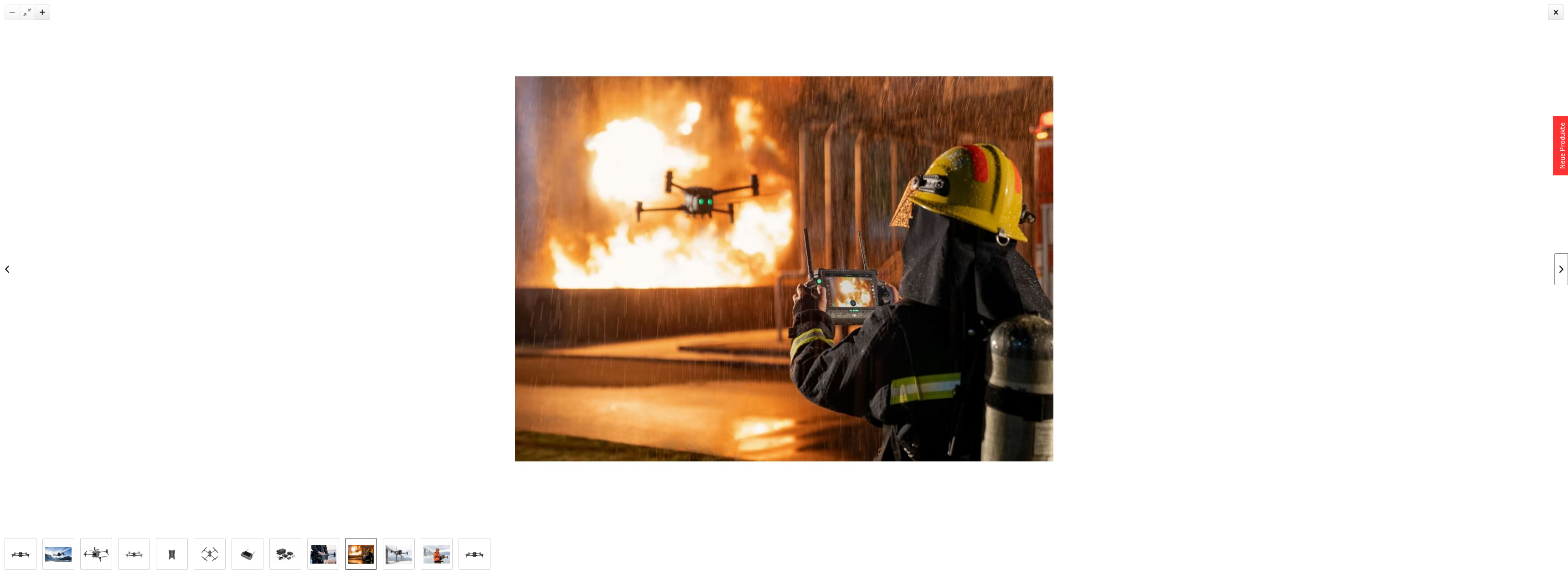
click at [1559, 272] on link at bounding box center [1561, 269] width 14 height 32
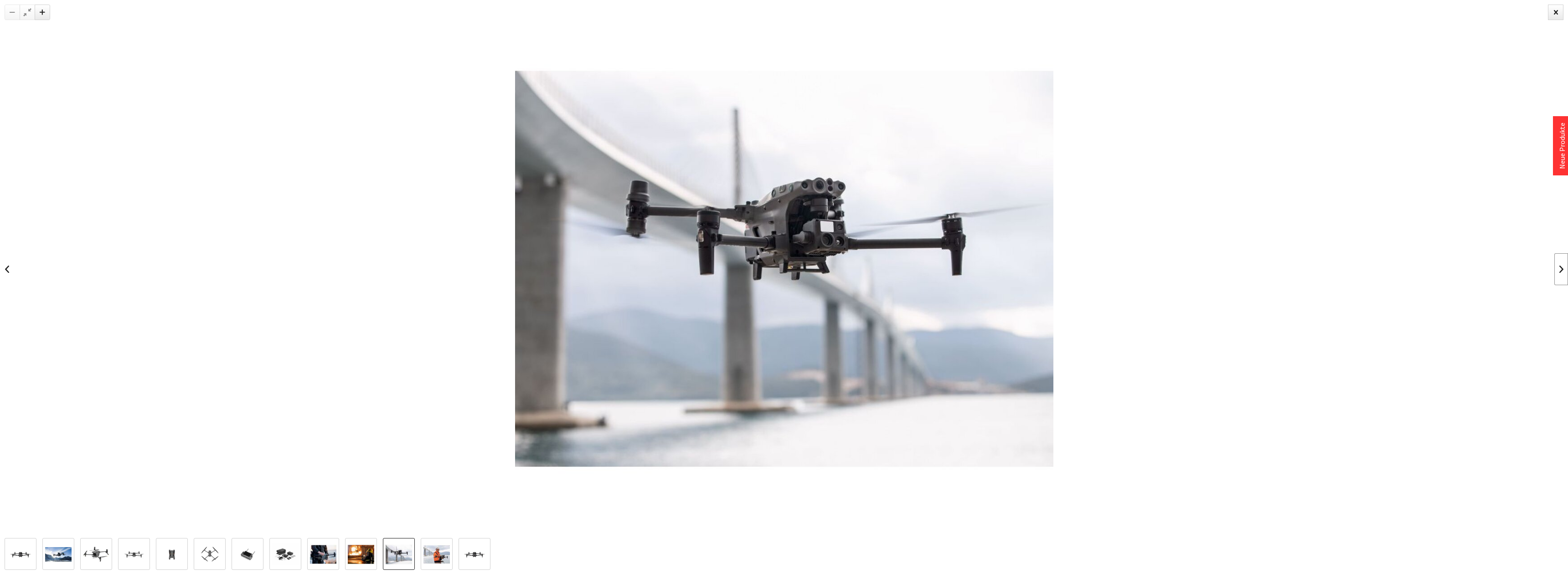
click at [1559, 271] on link at bounding box center [1561, 269] width 14 height 32
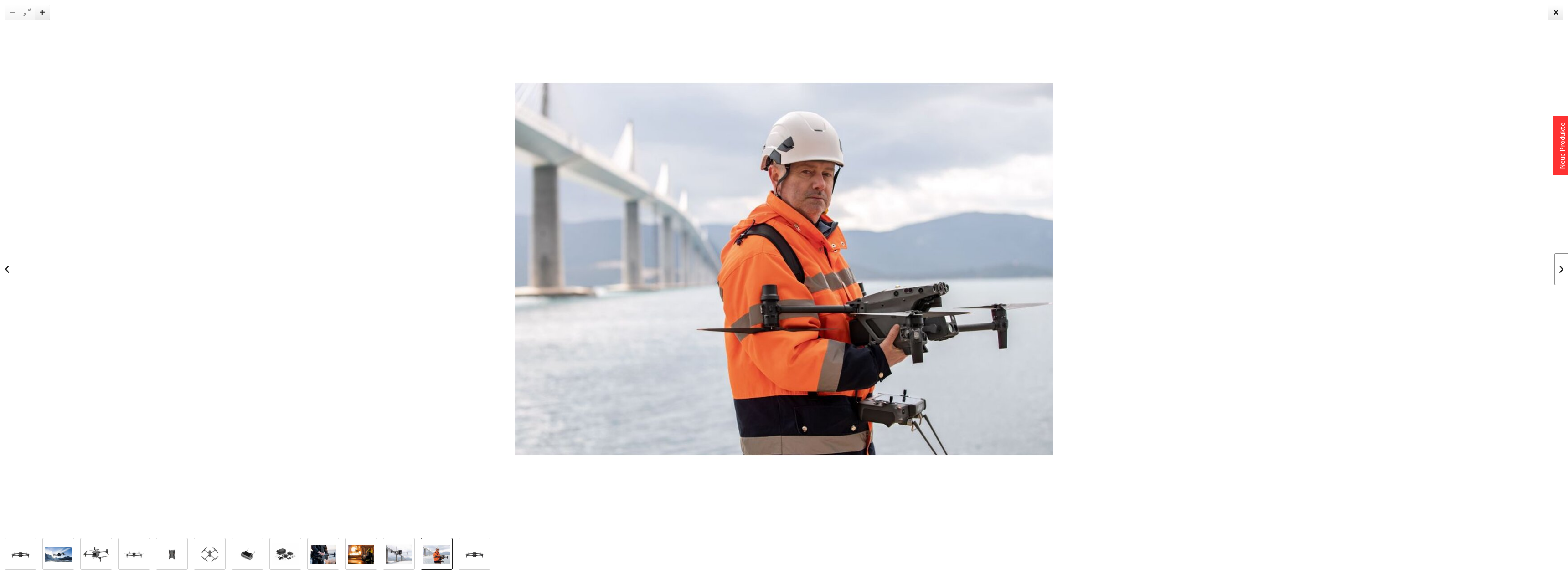
click at [1559, 271] on link at bounding box center [1561, 269] width 14 height 32
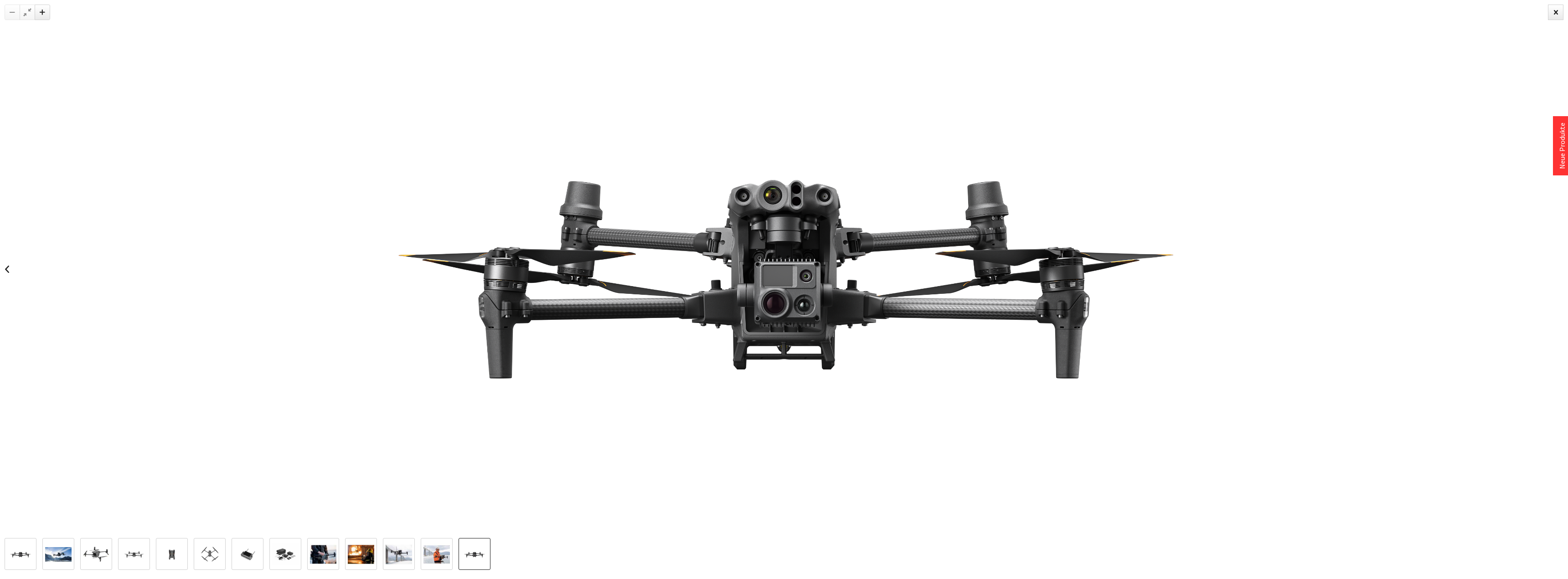
click at [1559, 271] on div at bounding box center [784, 269] width 1568 height 538
